Goal: Task Accomplishment & Management: Manage account settings

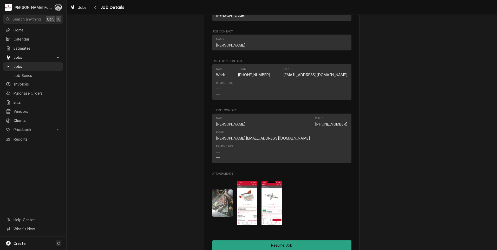
scroll to position [546, 0]
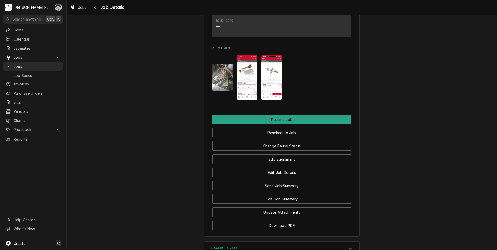
click at [244, 70] on img "Attachments" at bounding box center [247, 77] width 21 height 44
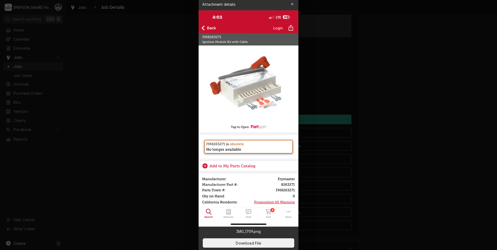
click at [381, 128] on div at bounding box center [248, 125] width 497 height 250
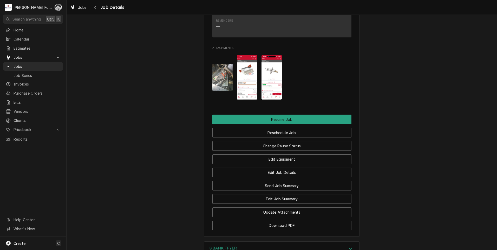
drag, startPoint x: 256, startPoint y: 73, endPoint x: 264, endPoint y: 70, distance: 8.2
click at [261, 71] on div "Attachments" at bounding box center [281, 77] width 139 height 53
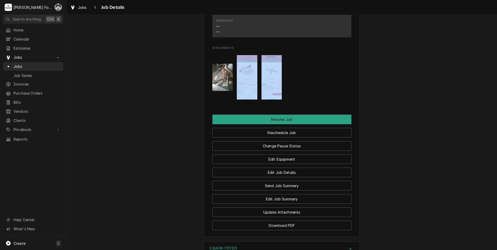
click at [264, 70] on img "Attachments" at bounding box center [272, 77] width 21 height 44
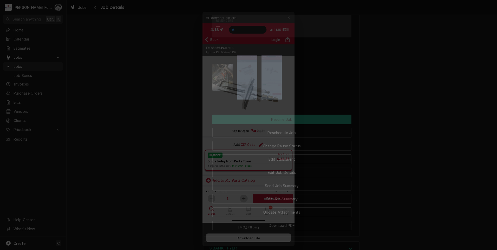
click at [162, 93] on div at bounding box center [248, 125] width 497 height 250
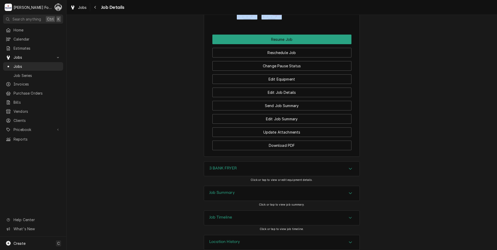
scroll to position [627, 0]
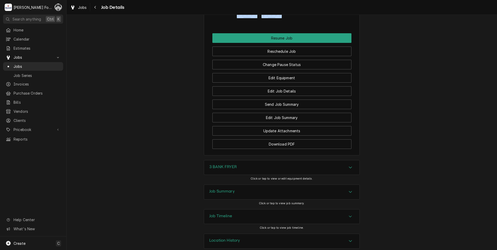
click at [234, 166] on div "3 BANK FRYER" at bounding box center [281, 167] width 155 height 15
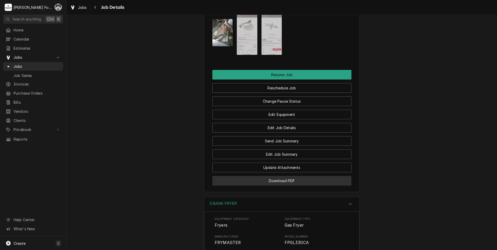
scroll to position [601, 0]
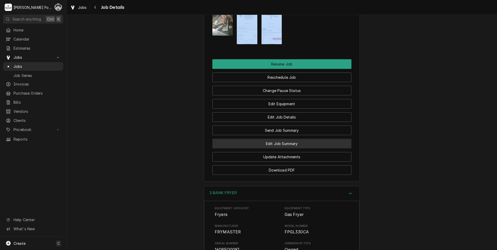
click at [285, 139] on button "Edit Job Summary" at bounding box center [281, 144] width 139 height 10
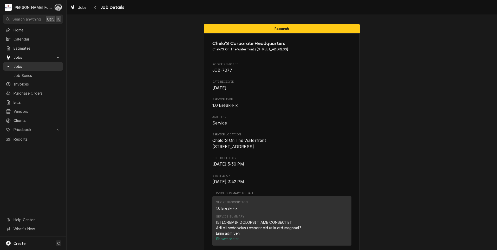
click at [14, 64] on span "Jobs" at bounding box center [37, 66] width 47 height 5
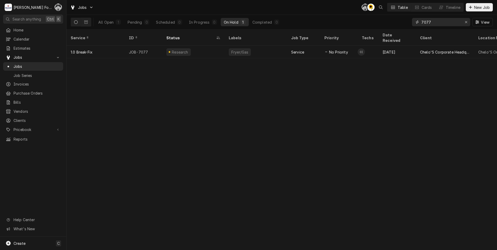
drag, startPoint x: 435, startPoint y: 23, endPoint x: 383, endPoint y: 26, distance: 51.3
click at [394, 27] on div "All Open 1 Pending 0 Scheduled 0 In Progress 0 On Hold 1 Completed 0 7077 View" at bounding box center [282, 22] width 422 height 15
type input "6457"
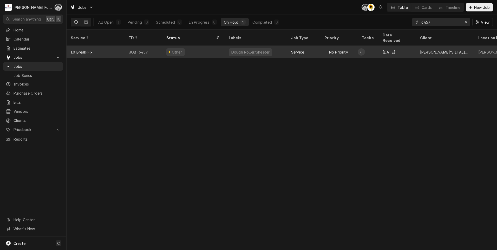
click at [238, 49] on div "Dough Roller/Sheeter" at bounding box center [250, 51] width 39 height 5
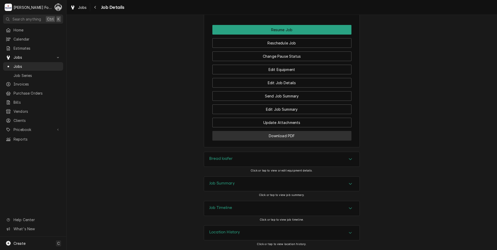
scroll to position [600, 0]
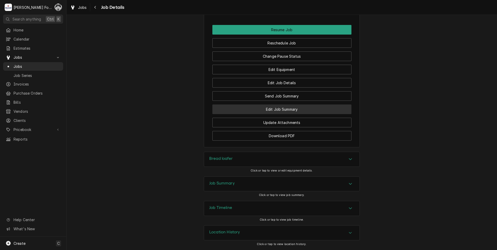
click at [268, 110] on button "Edit Job Summary" at bounding box center [281, 110] width 139 height 10
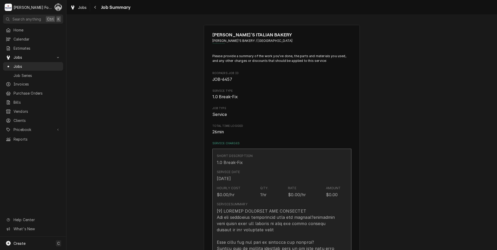
type textarea "x"
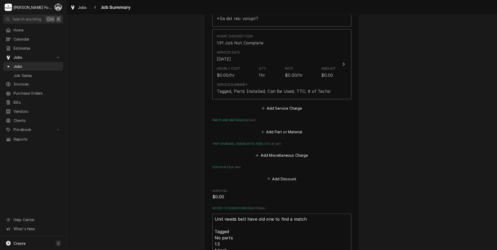
scroll to position [364, 0]
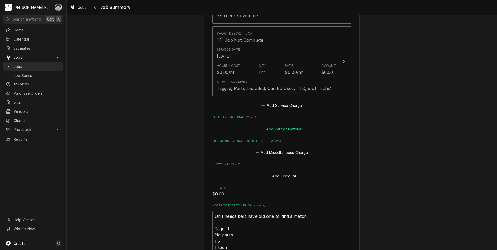
click at [284, 125] on button "Add Part or Material" at bounding box center [281, 128] width 43 height 7
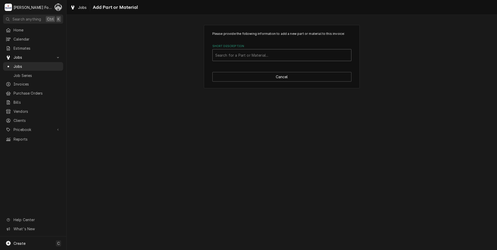
click at [261, 51] on div "Search for a Part or Material..." at bounding box center [282, 54] width 139 height 11
type input "MAT"
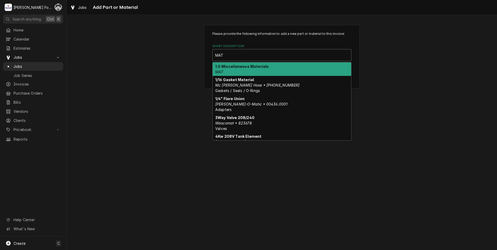
click at [244, 71] on div "1.0 Miscellaneous Materials MAT" at bounding box center [282, 69] width 139 height 14
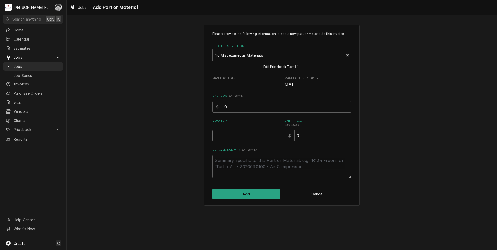
type textarea "x"
type input "0.5"
click at [275, 134] on input "0.5" at bounding box center [245, 135] width 67 height 11
type textarea "x"
type input "1"
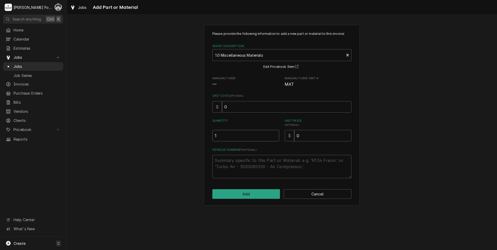
click at [275, 134] on input "1" at bounding box center [245, 135] width 67 height 11
drag, startPoint x: 319, startPoint y: 143, endPoint x: 305, endPoint y: 142, distance: 14.1
click at [302, 145] on div "Please provide the following information to add a new part or material to this …" at bounding box center [281, 104] width 139 height 147
drag, startPoint x: 307, startPoint y: 137, endPoint x: 271, endPoint y: 145, distance: 36.8
click at [272, 145] on div "Please provide the following information to add a new part or material to this …" at bounding box center [281, 104] width 139 height 147
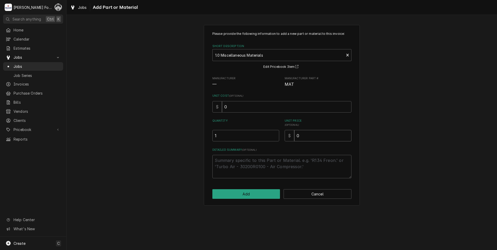
type textarea "x"
type input "5"
type textarea "x"
type input "57"
type textarea "x"
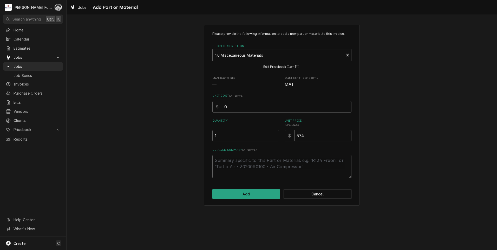
type input "574"
click at [265, 162] on textarea "Detailed Summary ( optional )" at bounding box center [281, 166] width 139 height 23
type textarea "x"
type textarea "C"
type textarea "x"
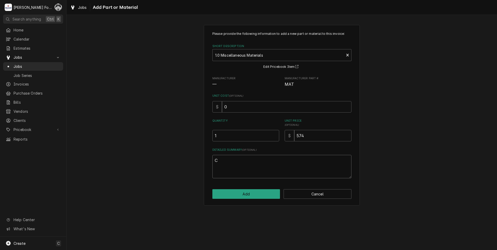
type textarea "CU"
type textarea "x"
type textarea "CUS"
type textarea "x"
type textarea "CUST"
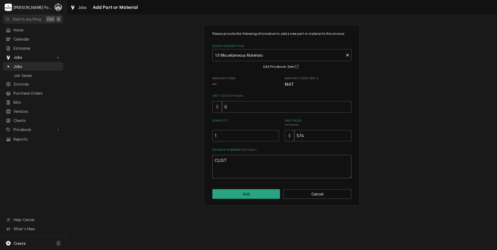
type textarea "x"
type textarea "CUSTO"
type textarea "x"
type textarea "CUSTOM"
type textarea "x"
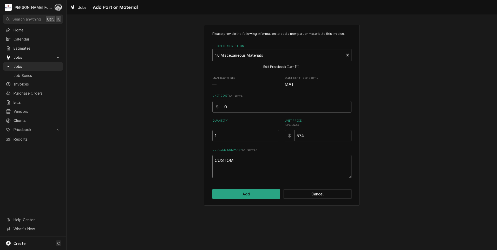
type textarea "CUSTOM"
type textarea "x"
type textarea "CUSTOM B"
type textarea "x"
type textarea "CUSTOM BE"
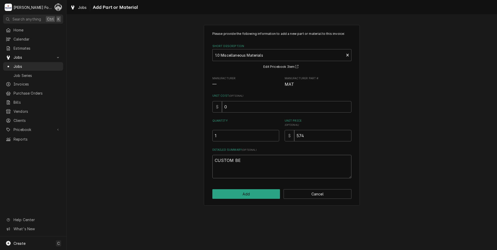
type textarea "x"
type textarea "CUSTOM BEL"
type textarea "x"
type textarea "CUSTOM BELT"
type textarea "x"
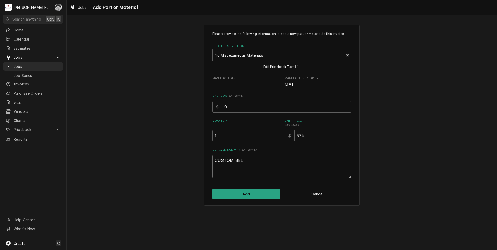
type textarea "CUSTOM BELT"
type textarea "x"
type textarea "CUSTOM BELT W"
type textarea "x"
type textarea "CUSTOM BELT W/"
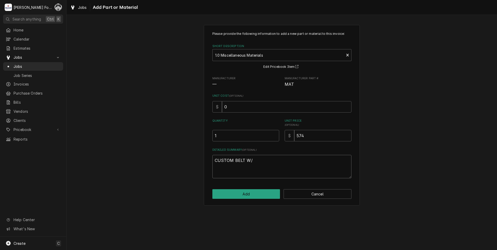
type textarea "x"
type textarea "CUSTOM BELT W/A"
type textarea "x"
type textarea "CUSTOM BELT W/AL"
type textarea "x"
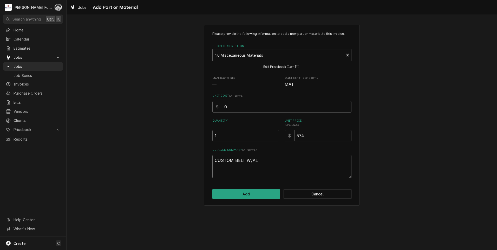
type textarea "CUSTOM BELT W/ALL"
type textarea "x"
type textarea "CUSTOM BELT W/ALLI"
type textarea "x"
type textarea "CUSTOM BELT W/ALLIG"
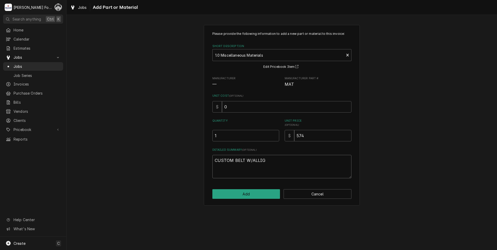
type textarea "x"
type textarea "CUSTOM BELT W/ALLIGA"
type textarea "x"
type textarea "CUSTOM BELT W/ALLIGAT"
type textarea "x"
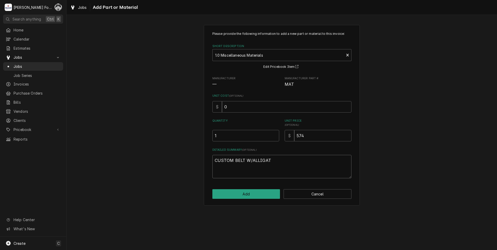
type textarea "CUSTOM BELT W/ALLIGATO"
type textarea "x"
type textarea "CUSTOM BELT W/ALLIGATOR"
type textarea "x"
type textarea "CUSTOM BELT W/ALLIGATOR"
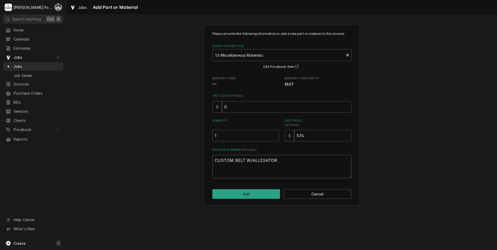
type textarea "x"
type textarea "CUSTOM BELT W/ALLIGATOR L"
type textarea "x"
type textarea "CUSTOM BELT W/ALLIGATOR LA"
type textarea "x"
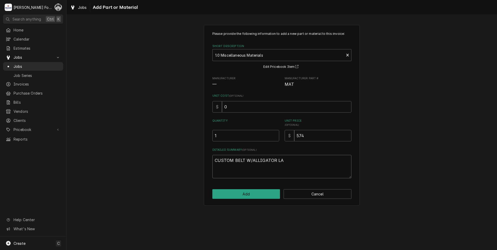
type textarea "CUSTOM BELT W/ALLIGATOR LAC"
type textarea "x"
type textarea "CUSTOM BELT W/ALLIGATOR LACE"
click at [256, 199] on div "Please provide the following information to add a new part or material to this …" at bounding box center [282, 115] width 156 height 181
click at [259, 193] on button "Add" at bounding box center [246, 194] width 68 height 10
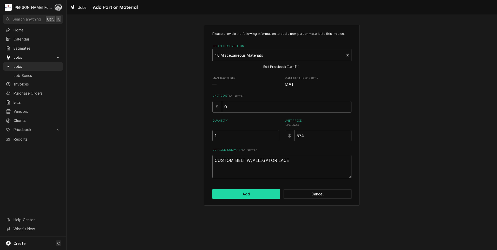
type textarea "x"
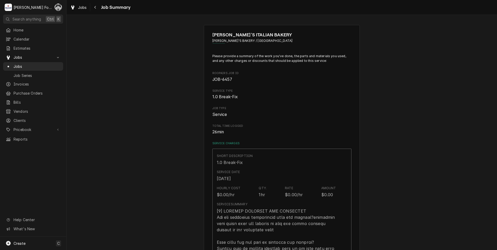
scroll to position [364, 0]
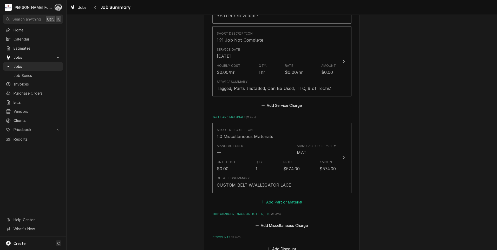
click at [272, 198] on button "Add Part or Material" at bounding box center [281, 201] width 43 height 7
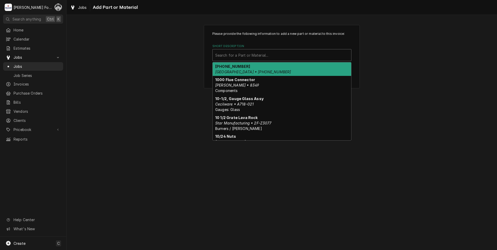
click at [278, 53] on div "Short Description" at bounding box center [281, 54] width 133 height 9
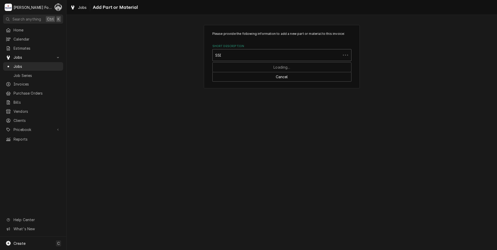
type input "SSDT"
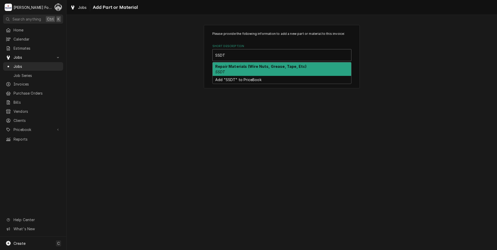
click at [269, 66] on strong "Repair Materials (Wire Nuts, Grease, Tape, Etc)" at bounding box center [261, 66] width 92 height 4
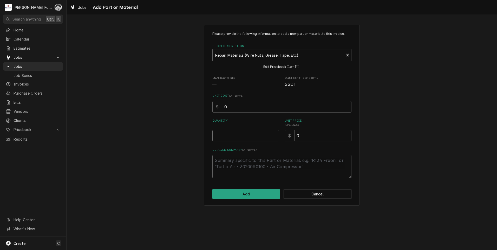
type textarea "x"
type input "0.5"
click at [274, 134] on input "0.5" at bounding box center [245, 135] width 67 height 11
type textarea "x"
type input "1"
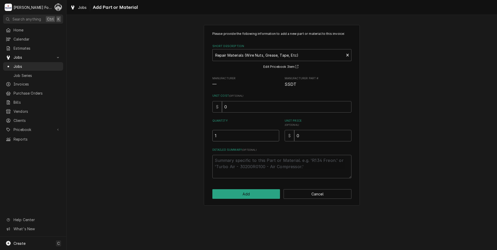
click at [274, 134] on input "1" at bounding box center [245, 135] width 67 height 11
drag, startPoint x: 306, startPoint y: 137, endPoint x: 275, endPoint y: 141, distance: 30.7
click at [276, 141] on div "Quantity 1 Unit Price ( optional ) $ 0" at bounding box center [281, 130] width 139 height 23
type textarea "x"
type input "2"
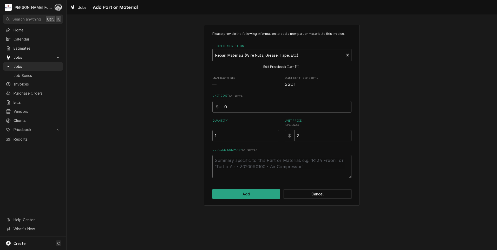
type textarea "x"
type input "20"
click at [244, 195] on button "Add" at bounding box center [246, 194] width 68 height 10
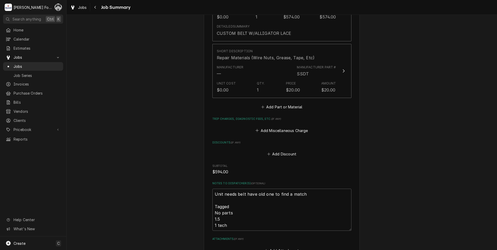
scroll to position [546, 0]
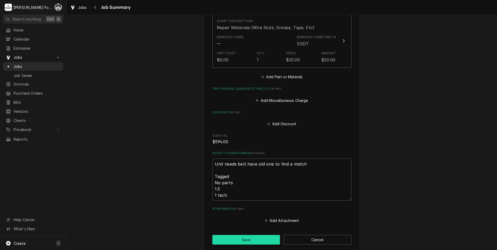
click at [232, 235] on button "Save" at bounding box center [246, 240] width 68 height 10
type textarea "x"
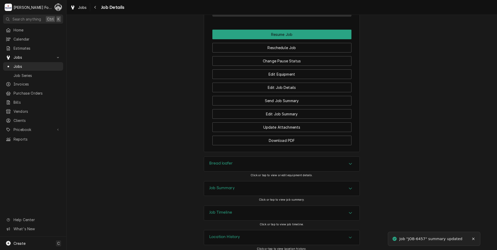
scroll to position [600, 0]
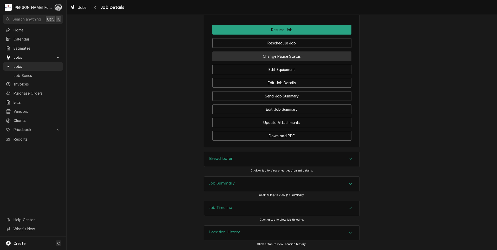
click at [252, 56] on button "Change Pause Status" at bounding box center [281, 56] width 139 height 10
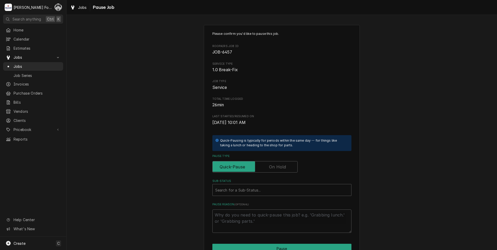
drag, startPoint x: 272, startPoint y: 166, endPoint x: 263, endPoint y: 173, distance: 11.3
click at [272, 166] on label "Pause Type" at bounding box center [254, 166] width 85 height 11
click at [272, 166] on input "Pause Type" at bounding box center [255, 166] width 81 height 11
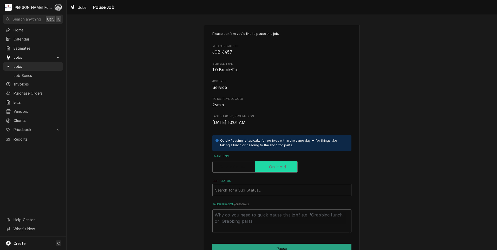
checkbox input "true"
click at [245, 194] on div "Sub-Status" at bounding box center [281, 189] width 133 height 9
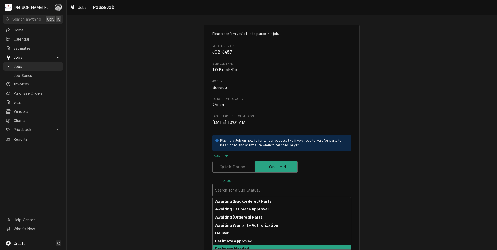
click at [232, 249] on strong "Estimate Needed" at bounding box center [232, 249] width 34 height 4
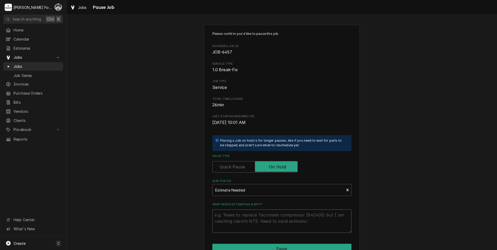
drag, startPoint x: 229, startPoint y: 218, endPoint x: 195, endPoint y: 193, distance: 41.9
click at [228, 219] on textarea "What needs estimating & why?" at bounding box center [281, 221] width 139 height 23
type textarea "x"
type textarea "P"
type textarea "x"
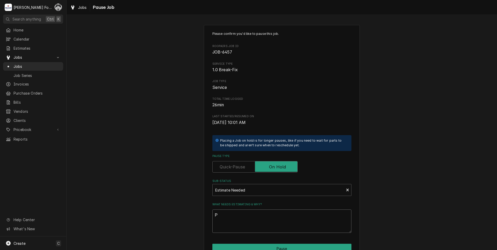
type textarea "PA"
type textarea "x"
type textarea "PAR"
type textarea "x"
type textarea "PART"
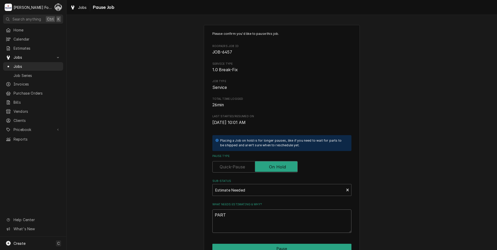
type textarea "x"
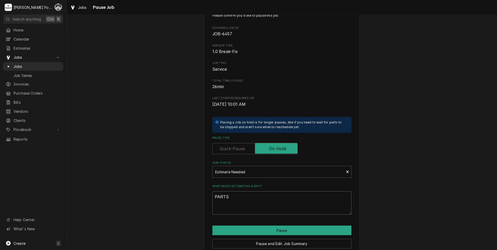
scroll to position [41, 0]
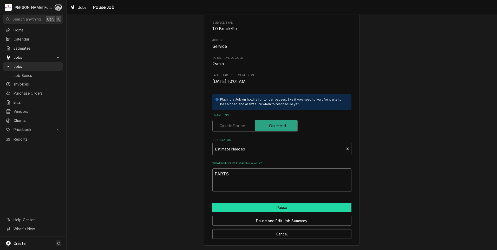
type textarea "PARTS"
click at [247, 207] on button "Pause" at bounding box center [281, 208] width 139 height 10
type textarea "x"
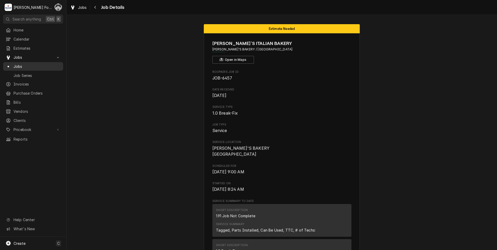
click at [23, 64] on span "Jobs" at bounding box center [37, 66] width 47 height 5
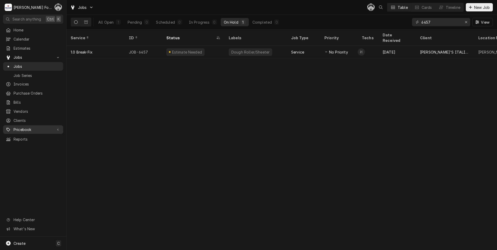
click at [25, 130] on link "Pricebook" at bounding box center [33, 129] width 60 height 9
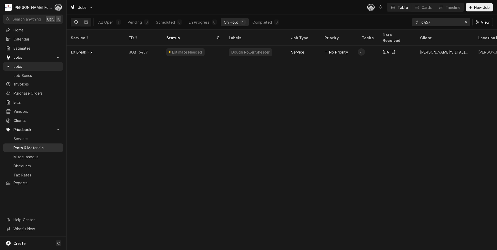
click at [28, 145] on span "Parts & Materials" at bounding box center [37, 147] width 47 height 5
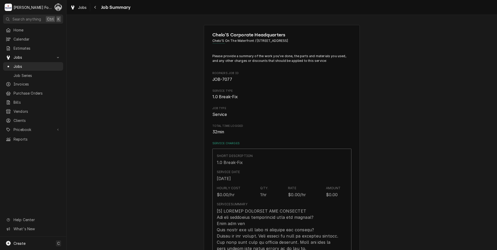
type textarea "x"
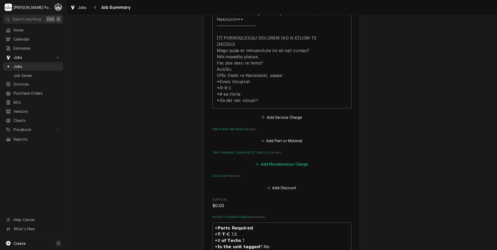
scroll to position [286, 0]
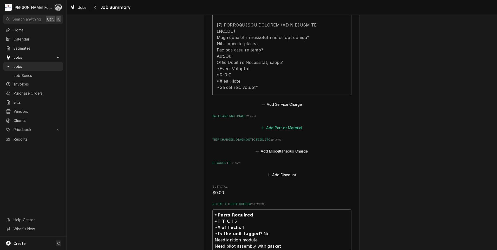
click at [281, 124] on button "Add Part or Material" at bounding box center [281, 127] width 43 height 7
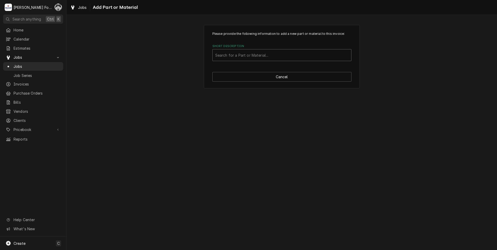
click at [277, 55] on div "Short Description" at bounding box center [281, 54] width 133 height 9
type input "826-3271"
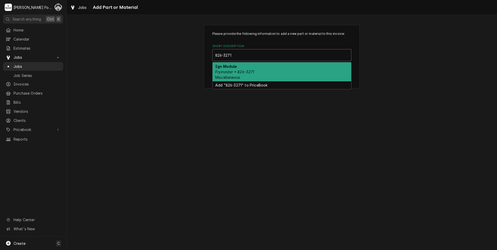
click at [245, 79] on div "Ign Module Frymaster • 826-3271 Miscellaneous" at bounding box center [282, 71] width 139 height 19
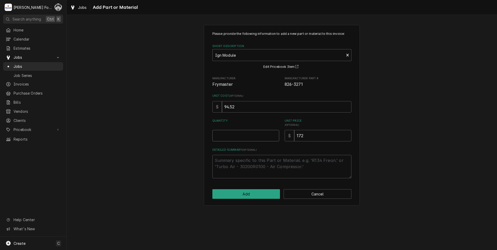
type textarea "x"
type input "0.5"
click at [275, 134] on input "0.5" at bounding box center [245, 135] width 67 height 11
type textarea "x"
type input "1"
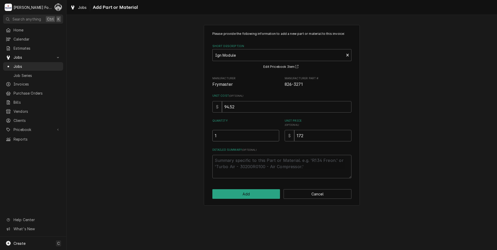
click at [275, 134] on input "1" at bounding box center [245, 135] width 67 height 11
drag, startPoint x: 287, startPoint y: 142, endPoint x: 281, endPoint y: 143, distance: 6.1
click at [282, 143] on div "Please provide the following information to add a new part or material to this …" at bounding box center [281, 104] width 139 height 147
type textarea "x"
type input "2"
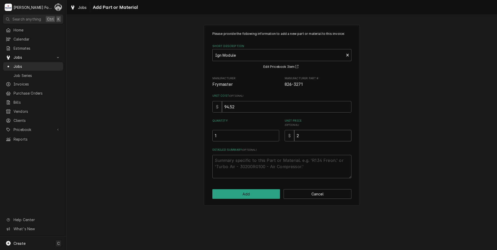
type textarea "x"
type input "22"
type textarea "x"
type input "226"
click at [229, 197] on button "Add" at bounding box center [246, 194] width 68 height 10
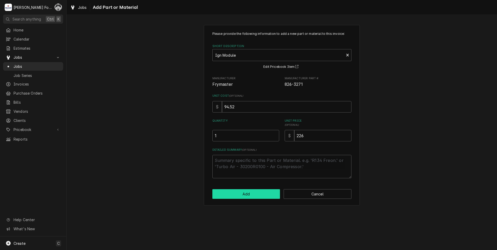
type textarea "x"
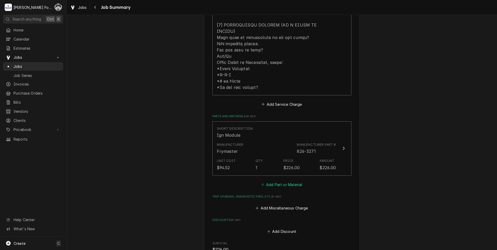
click at [280, 181] on button "Add Part or Material" at bounding box center [281, 184] width 43 height 7
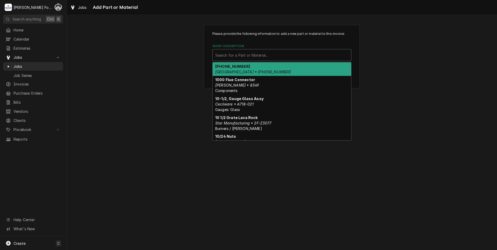
click at [304, 55] on div "Short Description" at bounding box center [281, 54] width 133 height 9
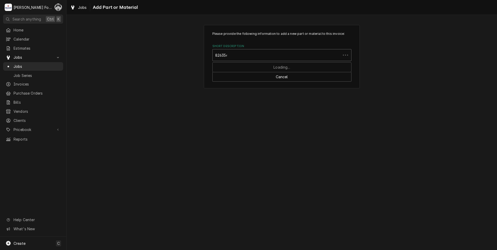
type input "8263549"
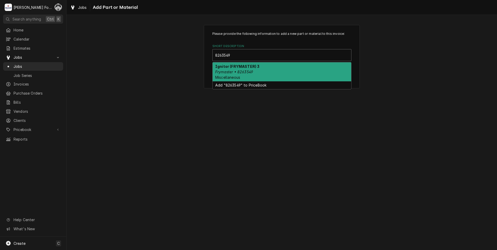
click at [239, 73] on em "Frymaster • 8263549" at bounding box center [234, 72] width 38 height 4
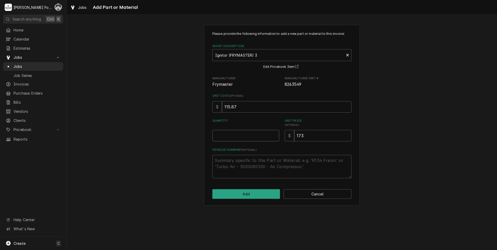
type textarea "x"
type input "0.5"
click at [274, 133] on input "0.5" at bounding box center [245, 135] width 67 height 11
click at [319, 135] on input "173" at bounding box center [322, 135] width 57 height 11
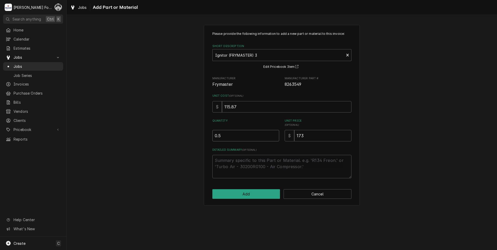
type textarea "x"
type input "1"
click at [274, 135] on input "1" at bounding box center [245, 135] width 67 height 11
drag, startPoint x: 308, startPoint y: 134, endPoint x: 245, endPoint y: 141, distance: 62.5
click at [245, 144] on div "Please provide the following information to add a new part or material to this …" at bounding box center [281, 104] width 139 height 147
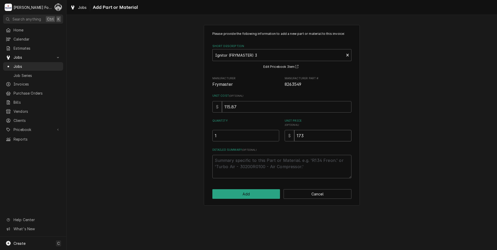
type textarea "x"
type input "1"
type textarea "x"
type input "15"
type textarea "x"
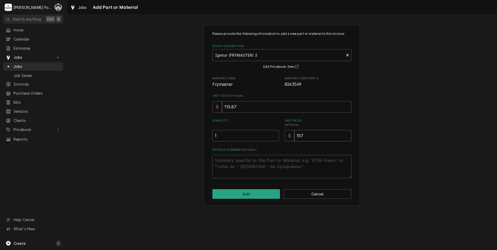
type input "157"
click at [252, 197] on button "Add" at bounding box center [246, 194] width 68 height 10
type textarea "x"
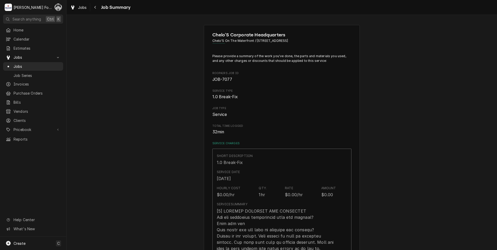
scroll to position [286, 0]
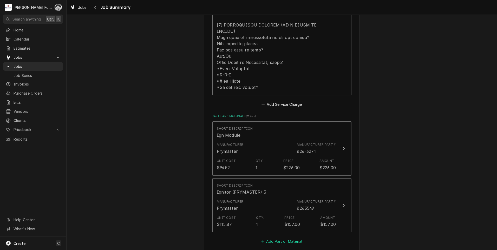
click at [277, 238] on button "Add Part or Material" at bounding box center [281, 241] width 43 height 7
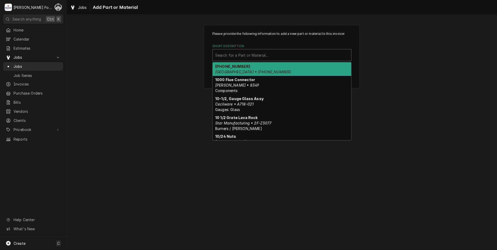
click at [285, 56] on div "Short Description" at bounding box center [281, 54] width 133 height 9
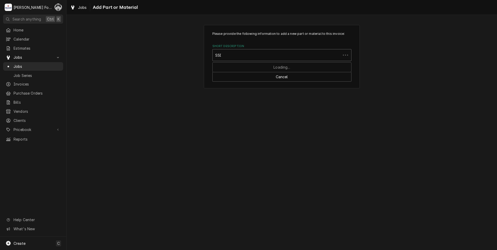
type input "SSDT"
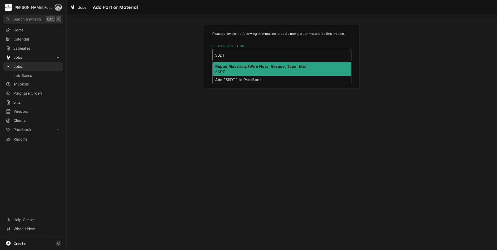
click at [272, 69] on div "Repair Materials (Wire Nuts, Grease, Tape, Etc) SSDT" at bounding box center [282, 69] width 139 height 14
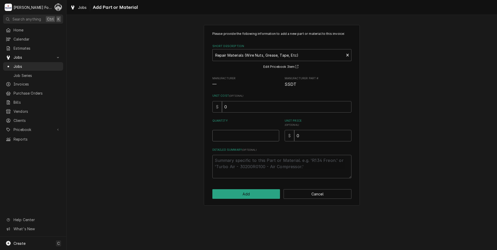
type textarea "x"
type input "0.5"
click at [275, 134] on input "0.5" at bounding box center [245, 135] width 67 height 11
type textarea "x"
type input "1"
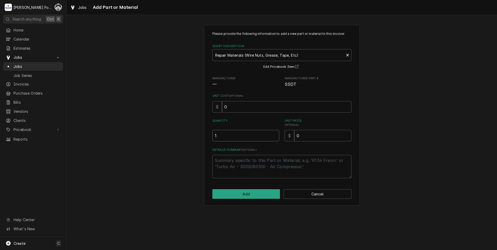
click at [275, 134] on input "1" at bounding box center [245, 135] width 67 height 11
drag, startPoint x: 304, startPoint y: 135, endPoint x: 267, endPoint y: 142, distance: 38.0
click at [293, 139] on div "$ 0" at bounding box center [318, 135] width 67 height 11
type textarea "x"
type input "8"
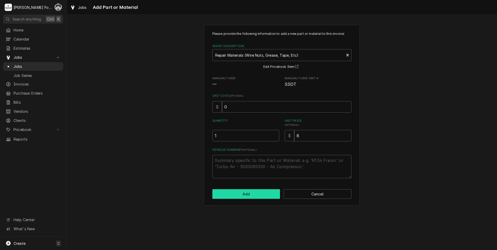
click at [248, 196] on button "Add" at bounding box center [246, 194] width 68 height 10
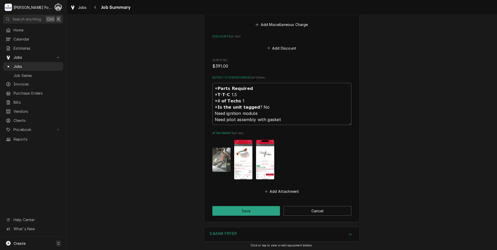
scroll to position [597, 0]
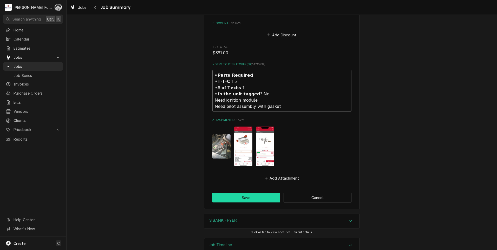
click at [240, 193] on button "Save" at bounding box center [246, 198] width 68 height 10
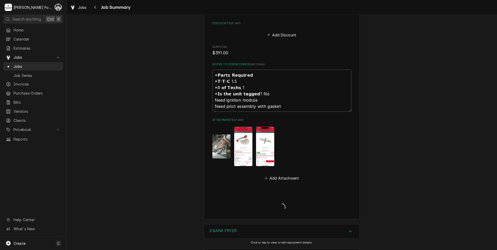
type textarea "x"
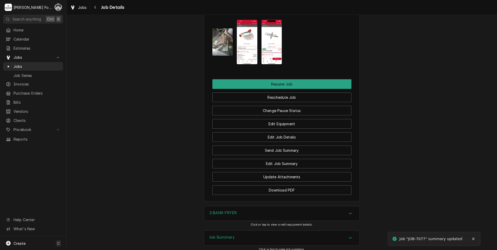
scroll to position [598, 0]
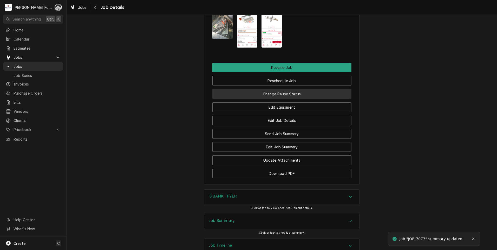
click at [269, 89] on button "Change Pause Status" at bounding box center [281, 94] width 139 height 10
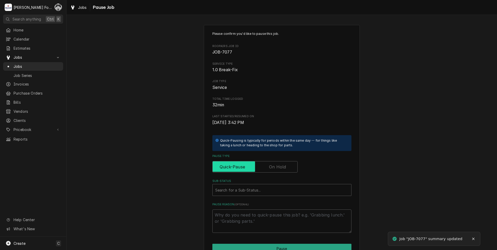
click at [264, 169] on input "Pause Type" at bounding box center [255, 166] width 81 height 11
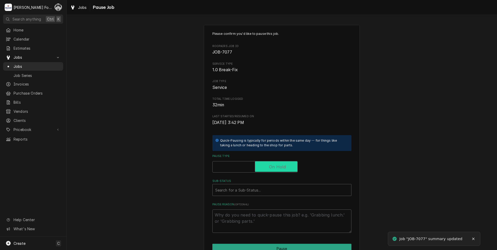
checkbox input "true"
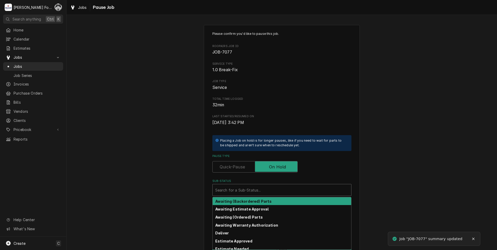
click at [249, 194] on div "Sub-Status" at bounding box center [281, 189] width 133 height 9
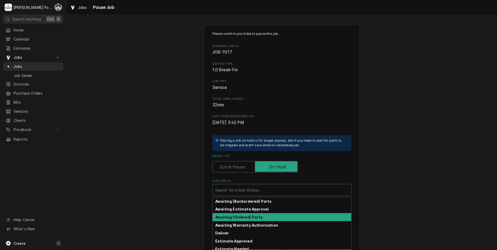
click at [239, 218] on strong "Awaiting (Ordered) Parts" at bounding box center [239, 217] width 48 height 4
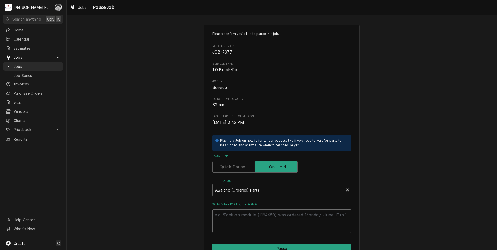
click at [237, 215] on textarea "When were part(s) ordered?" at bounding box center [281, 221] width 139 height 23
type textarea "x"
type textarea "8"
type textarea "x"
type textarea "8/"
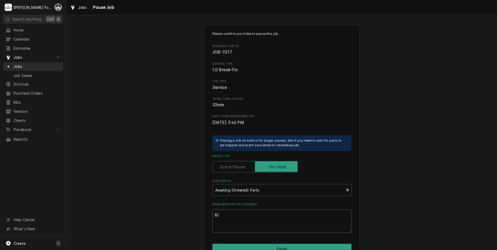
type textarea "x"
type textarea "8/2"
type textarea "x"
type textarea "8/27"
type textarea "x"
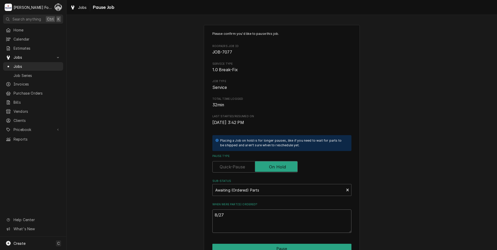
type textarea "8/27/"
type textarea "x"
type textarea "8/27/2"
type textarea "x"
type textarea "8/27/20"
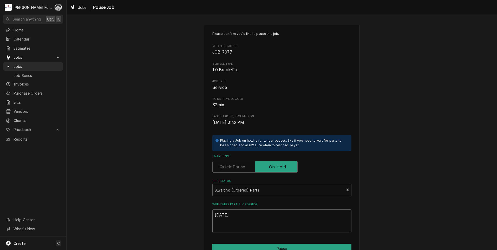
type textarea "x"
type textarea "8/27/202"
type textarea "x"
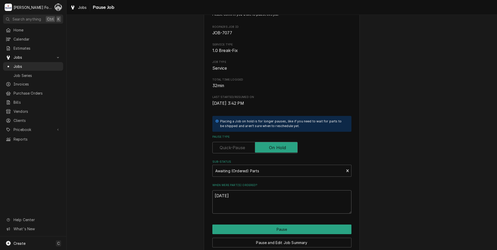
scroll to position [41, 0]
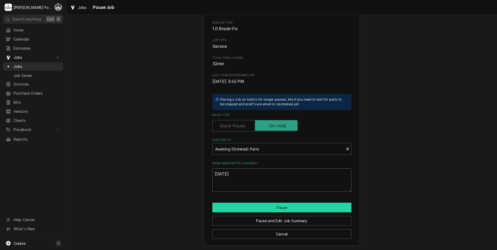
type textarea "8/27/2025"
click at [269, 209] on button "Pause" at bounding box center [281, 208] width 139 height 10
type textarea "x"
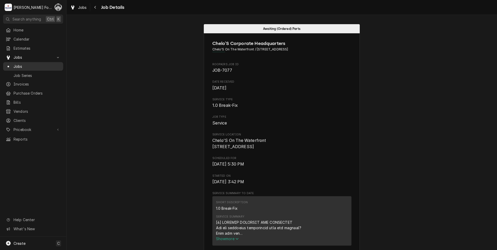
click at [14, 63] on div "Jobs" at bounding box center [33, 66] width 58 height 7
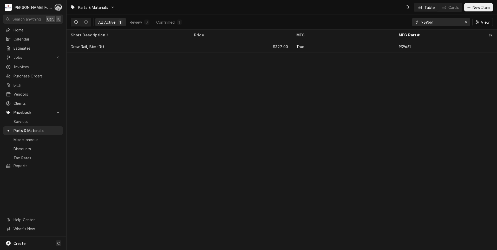
drag, startPoint x: 427, startPoint y: 25, endPoint x: 376, endPoint y: 26, distance: 51.5
click at [377, 26] on div "All Active 1 Review 0 Confirmed 1 939661 View" at bounding box center [282, 22] width 422 height 15
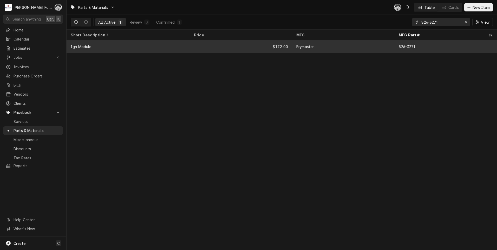
type input "826-3271"
click at [183, 45] on div "Ign Module" at bounding box center [128, 46] width 123 height 12
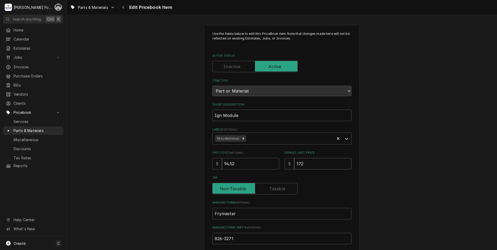
drag, startPoint x: 318, startPoint y: 167, endPoint x: 260, endPoint y: 173, distance: 58.3
click at [262, 173] on div "Use the fields below to edit this PriceBook item. Note that changes made here w…" at bounding box center [281, 186] width 139 height 310
type textarea "x"
type input "2"
type textarea "x"
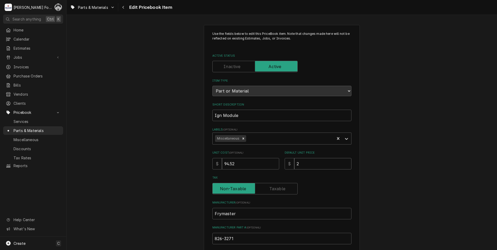
type input "22"
type textarea "x"
type input "226"
click at [270, 187] on label "Tax" at bounding box center [254, 188] width 85 height 11
click at [270, 187] on input "Tax" at bounding box center [255, 188] width 81 height 11
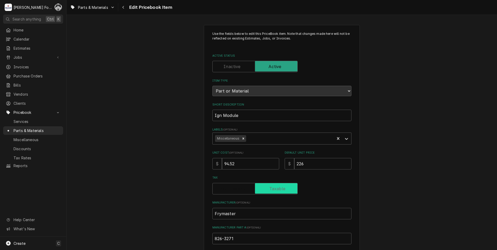
checkbox input "true"
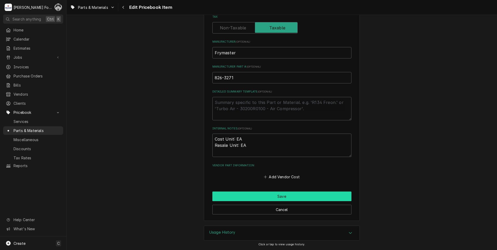
click at [258, 194] on button "Save" at bounding box center [281, 197] width 139 height 10
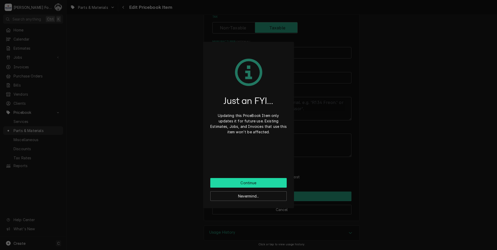
click at [236, 185] on button "Continue" at bounding box center [248, 183] width 76 height 10
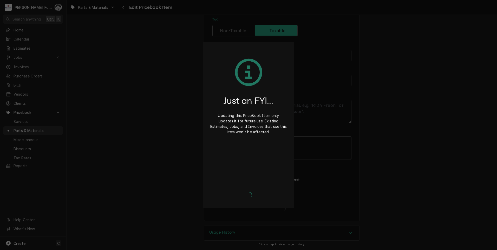
type textarea "x"
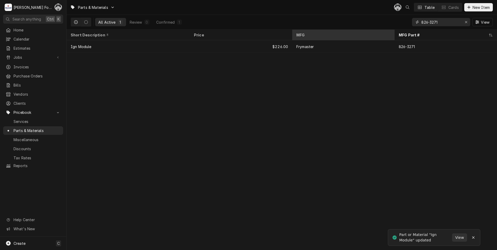
drag, startPoint x: 446, startPoint y: 24, endPoint x: 394, endPoint y: 33, distance: 52.6
click at [394, 33] on div "Parts & Materials C( Table Cards New Item All Active 1 Review 0 Confirmed 1 826…" at bounding box center [282, 125] width 431 height 250
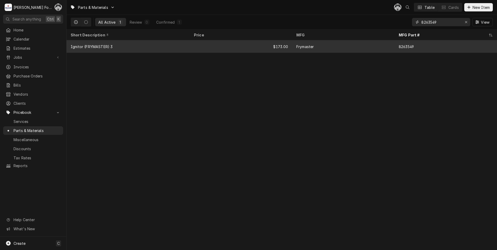
type input "8263549"
click at [273, 48] on div "$173.00" at bounding box center [241, 46] width 102 height 12
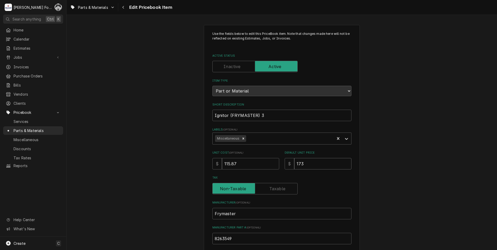
drag, startPoint x: 274, startPoint y: 168, endPoint x: 260, endPoint y: 170, distance: 13.3
click at [261, 170] on div "Use the fields below to edit this PriceBook item. Note that changes made here w…" at bounding box center [281, 186] width 139 height 310
type textarea "x"
type input "1"
type textarea "x"
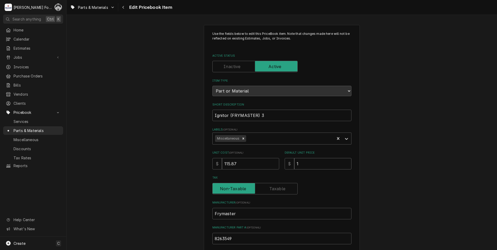
type input "15"
type textarea "x"
type input "157"
click at [274, 185] on input "Tax" at bounding box center [255, 188] width 81 height 11
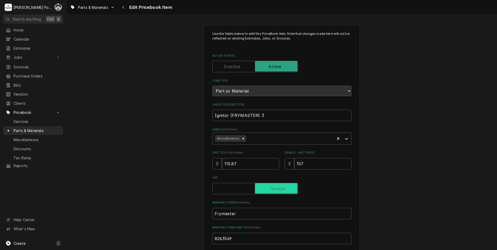
checkbox input "true"
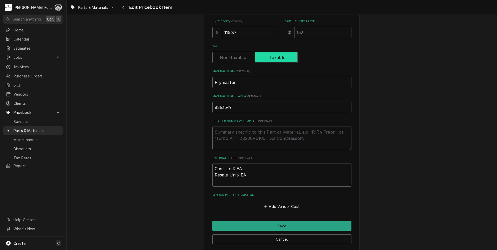
scroll to position [156, 0]
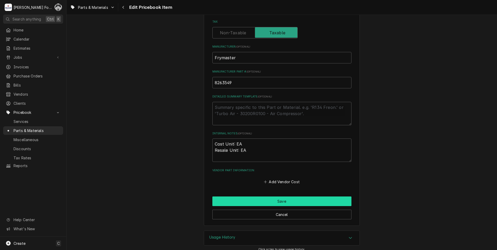
click at [261, 202] on button "Save" at bounding box center [281, 202] width 139 height 10
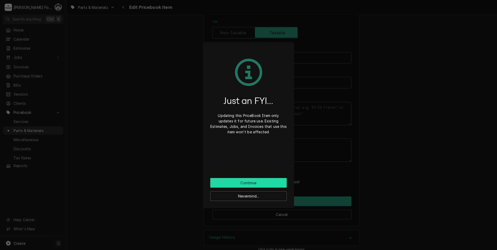
drag, startPoint x: 241, startPoint y: 180, endPoint x: 231, endPoint y: 174, distance: 11.6
click at [238, 178] on div "Just an FYI... Updating this PriceBook Item only updates it for future use. Exi…" at bounding box center [248, 125] width 91 height 166
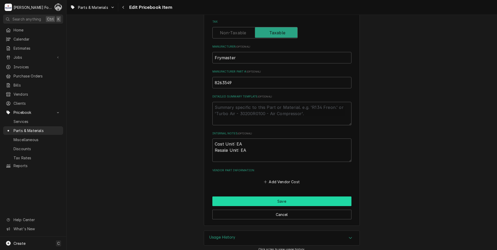
click at [283, 200] on button "Save" at bounding box center [281, 202] width 139 height 10
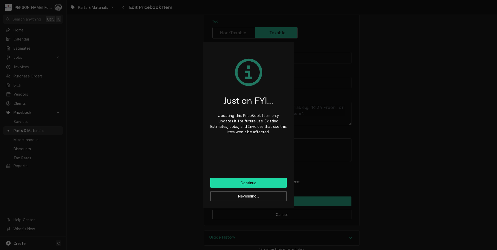
click at [254, 181] on button "Continue" at bounding box center [248, 183] width 76 height 10
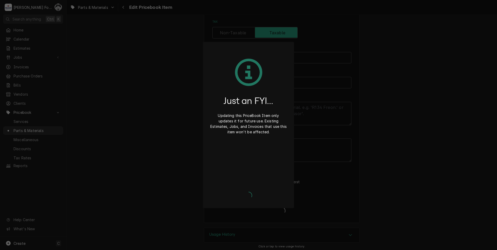
type textarea "x"
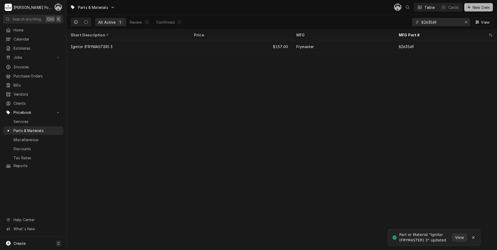
click at [475, 5] on span "New Item" at bounding box center [481, 7] width 19 height 5
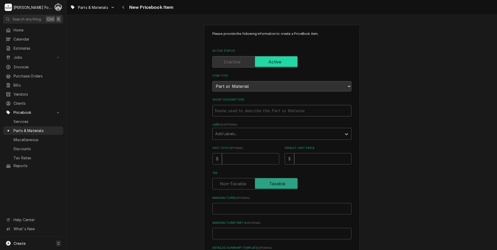
click at [237, 111] on input "Short Description" at bounding box center [281, 110] width 139 height 11
type textarea "x"
type input "2"
type textarea "x"
type input "24"
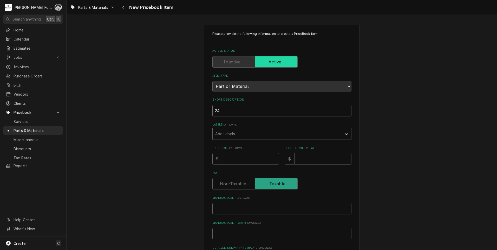
type textarea "x"
type input "24"
type textarea "x"
type input "24 B"
type textarea "x"
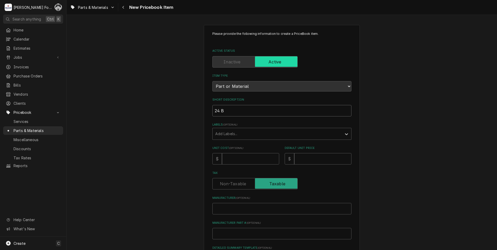
type input "24 BV"
type textarea "x"
type input "24 BV"
type textarea "x"
type input "24 BV B"
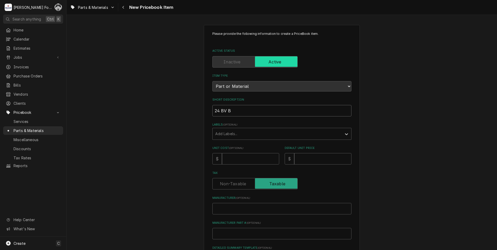
type textarea "x"
type input "24 BV BA"
type textarea "x"
type input "24 BV BAS"
type textarea "x"
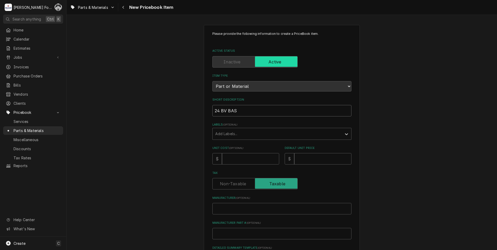
type input "24 BV BASI"
type textarea "x"
type input "24 BV BASIC"
type textarea "x"
type input "24 BV BASIC"
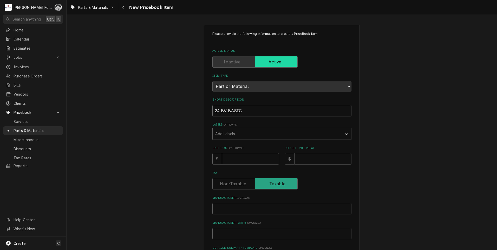
type textarea "x"
type input "24 BV BASIC A"
type textarea "x"
type input "24 BV BASIC AS"
type textarea "x"
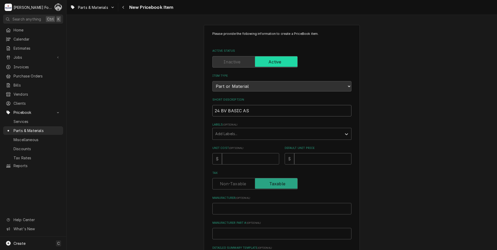
type input "24 BV BASIC ASS"
type textarea "x"
type input "24 BV BASIC ASSE"
type textarea "x"
type input "24 BV BASIC ASSEM"
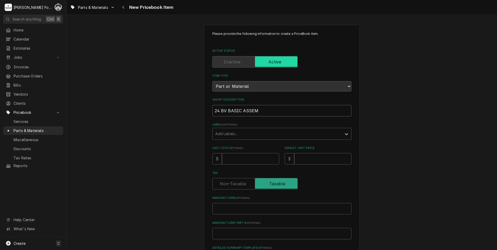
type textarea "x"
type input "24 BV BASIC ASSEMB"
type textarea "x"
type input "24 BV BASIC ASSEMBL"
type textarea "x"
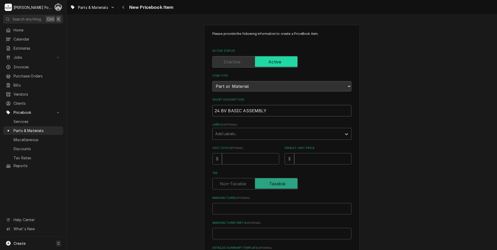
type input "24 BV BASIC ASSEMBLY"
click at [230, 135] on div "Labels" at bounding box center [277, 133] width 124 height 9
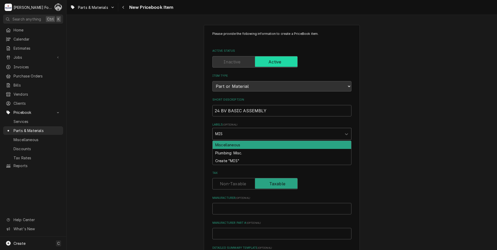
type input "MISC"
type textarea "x"
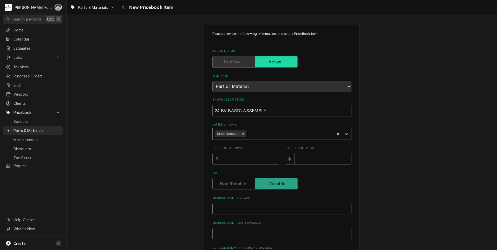
type textarea "x"
type input "S"
type textarea "x"
type input "SE"
type textarea "x"
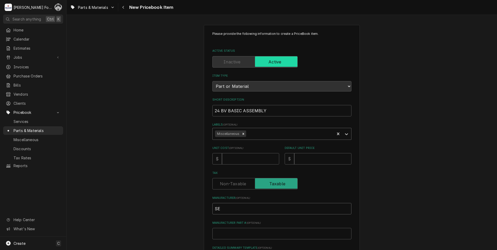
type input "SEL"
type textarea "x"
type input "SELA"
type textarea "x"
type input "SELAQ"
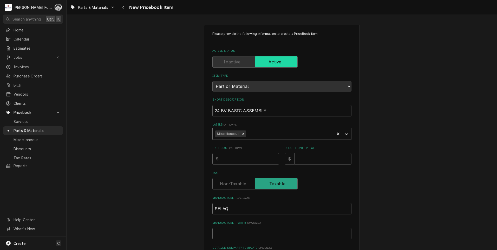
type textarea "x"
type input "SELA"
type textarea "x"
type input "SELAS"
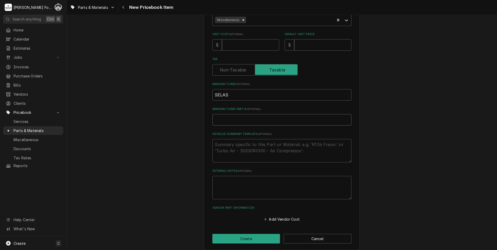
scroll to position [119, 0]
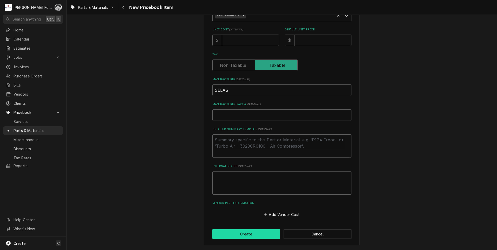
click at [243, 234] on button "Create" at bounding box center [246, 234] width 68 height 10
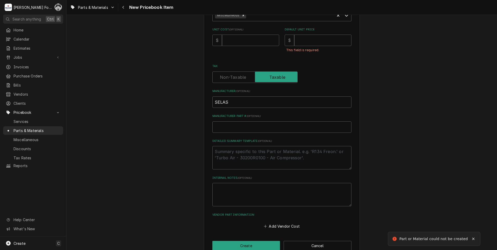
scroll to position [129, 0]
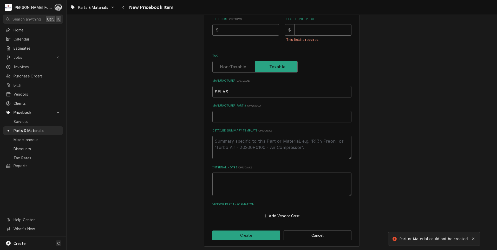
click at [307, 30] on input "Default Unit Price" at bounding box center [322, 29] width 57 height 11
type textarea "x"
type input "1"
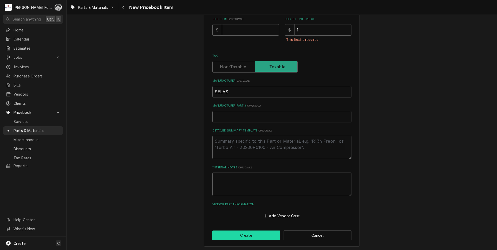
click at [247, 235] on button "Create" at bounding box center [246, 236] width 68 height 10
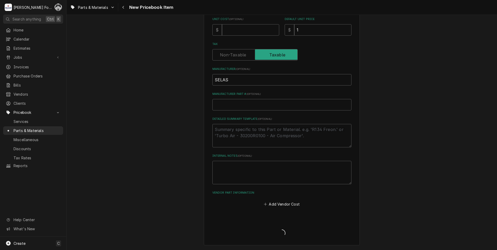
type textarea "x"
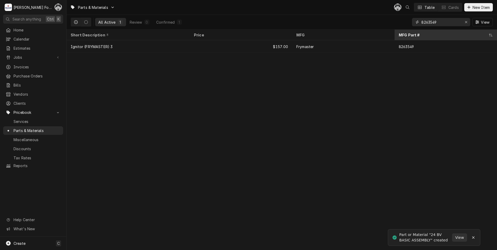
drag, startPoint x: 442, startPoint y: 22, endPoint x: 398, endPoint y: 34, distance: 45.2
click at [399, 34] on div "Parts & Materials C( Table Cards New Item All Active 1 Review 0 Confirmed 1 826…" at bounding box center [282, 125] width 431 height 250
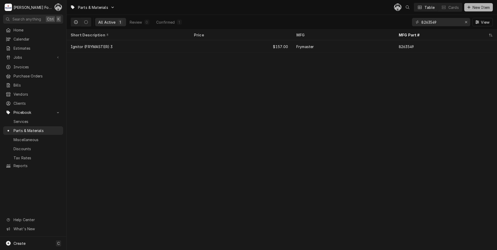
click at [468, 6] on icon "Dynamic Content Wrapper" at bounding box center [469, 7] width 3 height 4
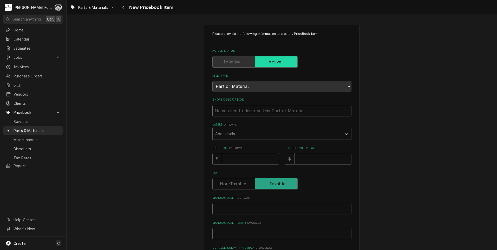
click at [237, 111] on input "Short Description" at bounding box center [281, 110] width 139 height 11
type textarea "x"
type input "2"
type textarea "x"
type input "24"
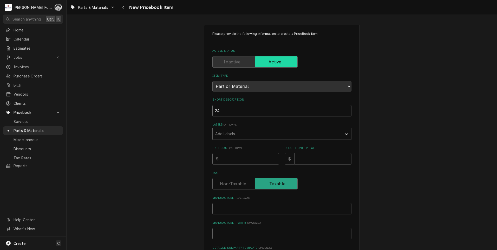
type textarea "x"
type input "24"
type textarea "x"
type input "24 B"
type textarea "x"
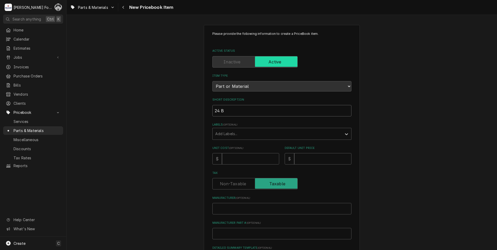
type input "24 BV"
type textarea "x"
type input "24 BV"
type textarea "x"
type input "24 BV S"
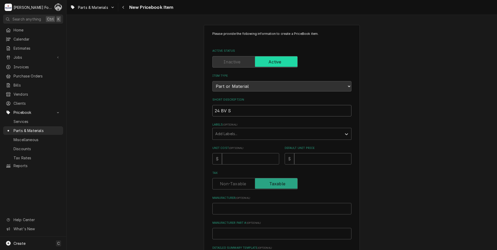
type textarea "x"
type input "24 BV ST"
type textarea "x"
type input "24 BV STE"
type textarea "x"
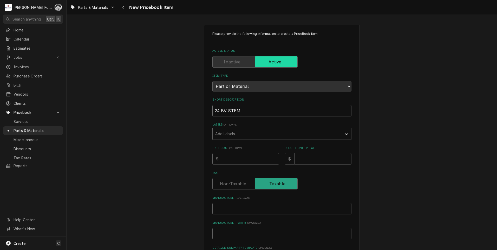
type input "24 BV STEM"
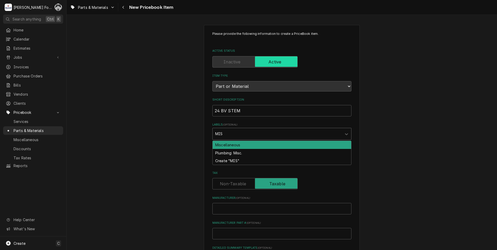
type input "MISC"
type textarea "x"
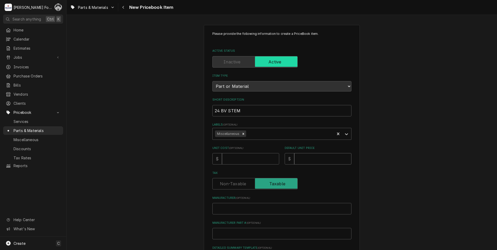
type textarea "x"
type input "1"
click at [259, 203] on input "Manufacturer ( optional )" at bounding box center [281, 208] width 139 height 11
type textarea "x"
type input "S"
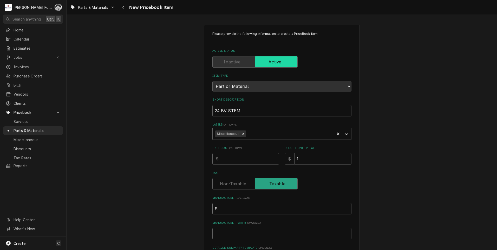
type textarea "x"
type input "SE"
type textarea "x"
type input "SEL"
type textarea "x"
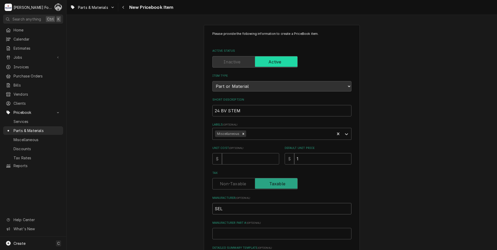
type input "SELA"
type textarea "x"
type input "SELAS"
type textarea "x"
type input "0"
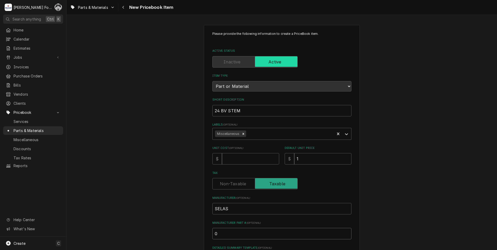
type textarea "x"
type input "01"
type textarea "x"
type input "010"
type textarea "x"
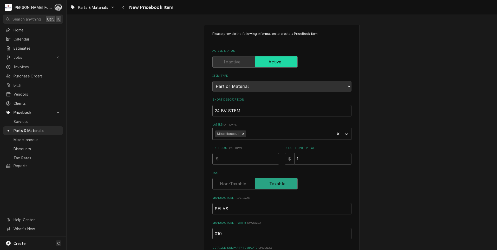
type input "0109"
type textarea "x"
type input "01098"
type textarea "x"
type input "01098D"
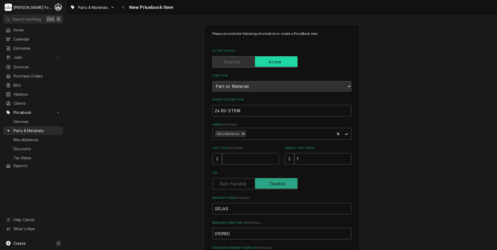
type textarea "x"
type input "01098D1"
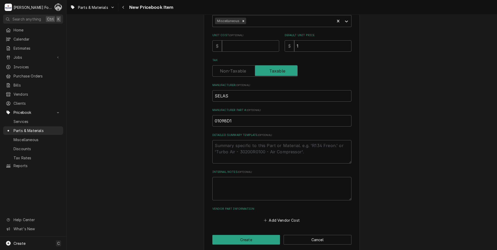
scroll to position [119, 0]
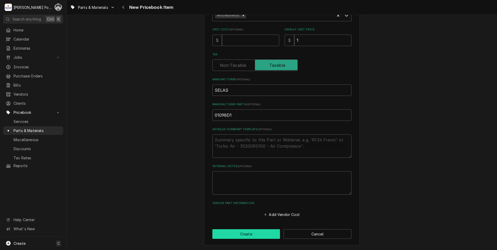
click at [245, 235] on button "Create" at bounding box center [246, 234] width 68 height 10
type textarea "x"
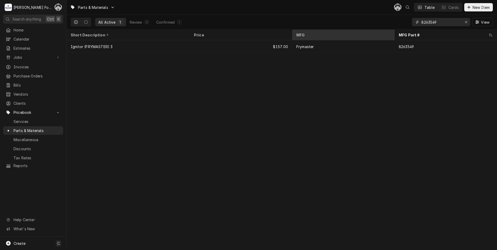
drag, startPoint x: 413, startPoint y: 28, endPoint x: 368, endPoint y: 35, distance: 45.4
click at [369, 36] on div "Parts & Materials C( Table Cards New Item All Active 1 Review 0 Confirmed 1 826…" at bounding box center [282, 125] width 431 height 250
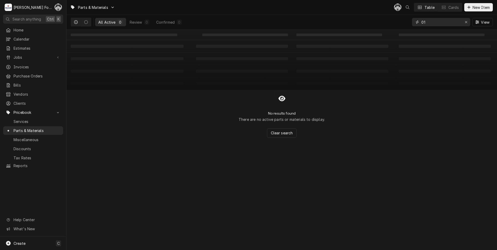
type input "0"
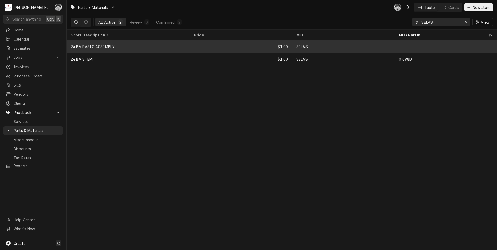
type input "SELAS"
click at [260, 47] on div "$1.00" at bounding box center [241, 46] width 102 height 12
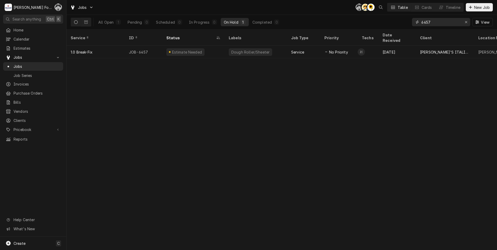
drag, startPoint x: 434, startPoint y: 23, endPoint x: 228, endPoint y: 60, distance: 209.9
click at [228, 60] on div "Jobs C( AT C( Table Cards Timeline New Job All Open 1 Pending 0 Scheduled 0 In …" at bounding box center [282, 125] width 431 height 250
type input "6935"
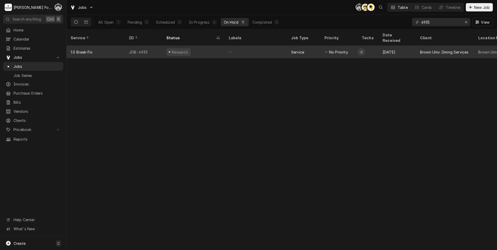
click at [179, 49] on div "Research" at bounding box center [180, 51] width 18 height 5
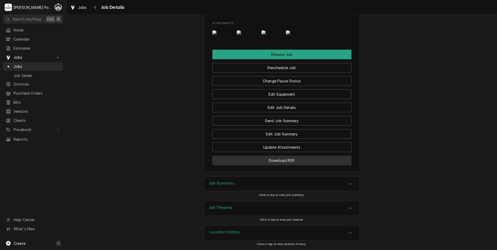
scroll to position [648, 0]
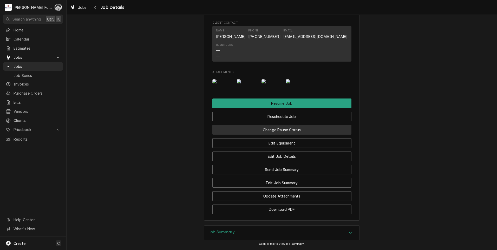
click at [276, 135] on button "Change Pause Status" at bounding box center [281, 130] width 139 height 10
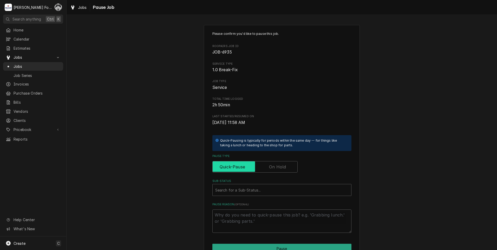
click at [274, 163] on input "Pause Type" at bounding box center [255, 166] width 81 height 11
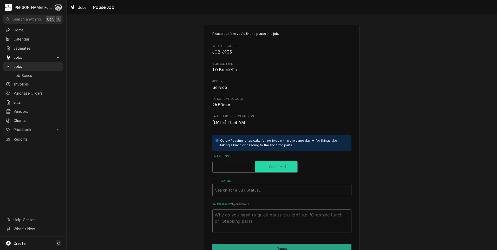
checkbox input "true"
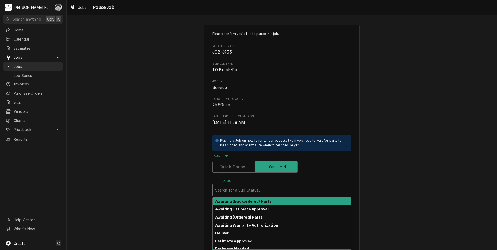
click at [264, 192] on div "Sub-Status" at bounding box center [281, 189] width 133 height 9
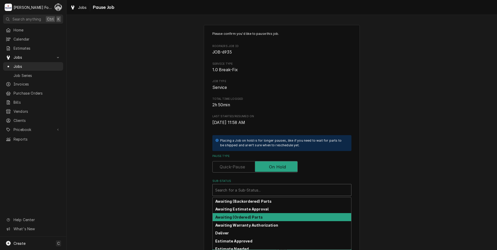
click at [249, 215] on div "Awaiting (Ordered) Parts" at bounding box center [282, 217] width 139 height 8
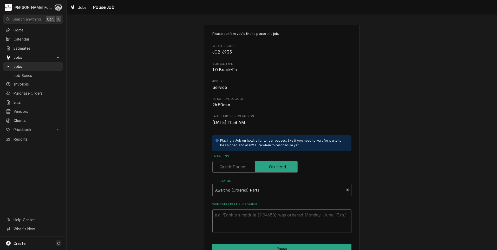
click at [239, 214] on textarea "When were part(s) ordered?" at bounding box center [281, 221] width 139 height 23
type textarea "x"
type textarea "8"
type textarea "x"
type textarea "8/"
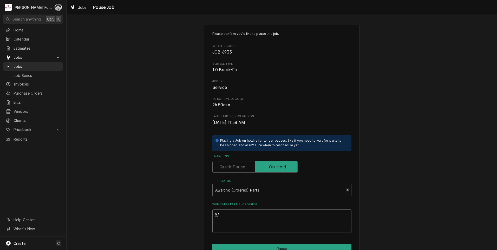
type textarea "x"
type textarea "8/2"
type textarea "x"
type textarea "8/26"
type textarea "x"
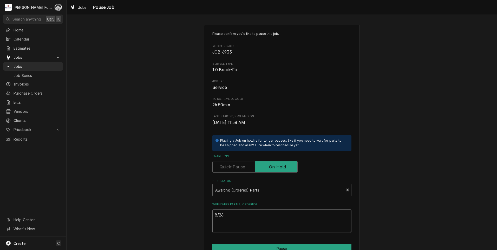
type textarea "8/26/"
type textarea "x"
type textarea "8/26/2"
type textarea "x"
type textarea "8/26/20"
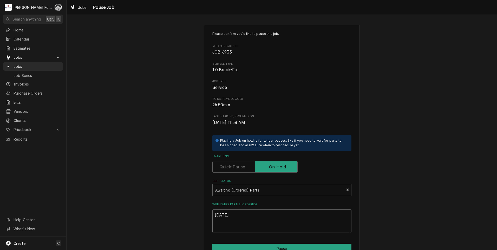
type textarea "x"
type textarea "8/26/202"
type textarea "x"
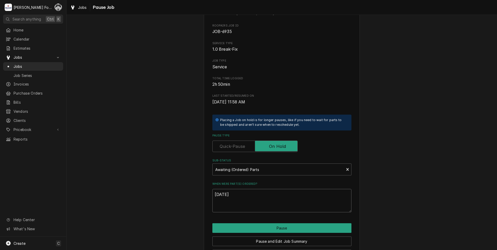
scroll to position [41, 0]
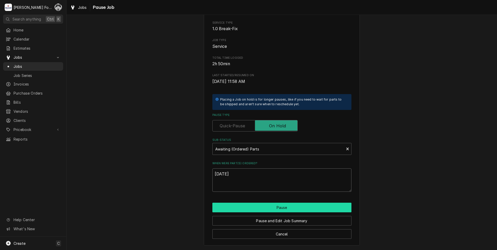
type textarea "8/26/2025"
click at [256, 204] on button "Pause" at bounding box center [281, 208] width 139 height 10
type textarea "x"
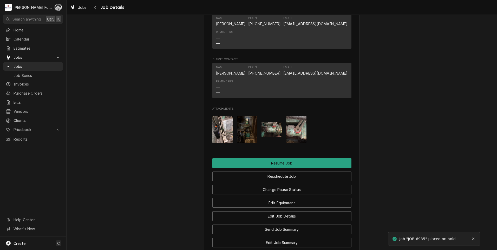
scroll to position [726, 0]
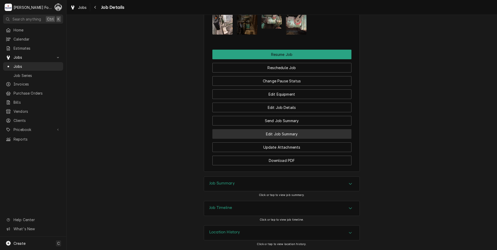
click at [283, 135] on button "Edit Job Summary" at bounding box center [281, 134] width 139 height 10
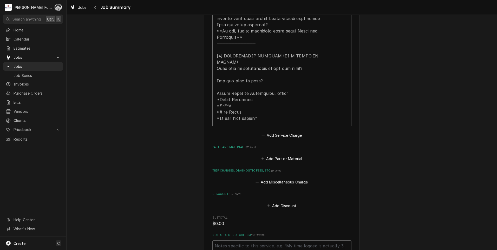
scroll to position [364, 0]
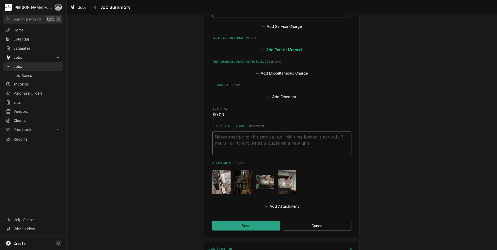
click at [284, 46] on button "Add Part or Material" at bounding box center [281, 49] width 43 height 7
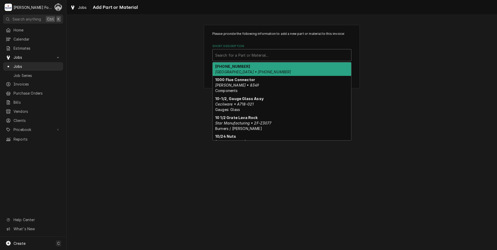
click at [284, 55] on div "Short Description" at bounding box center [281, 54] width 133 height 9
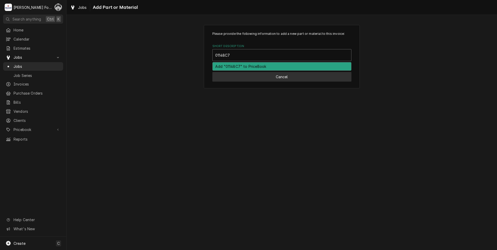
type input "01148C7"
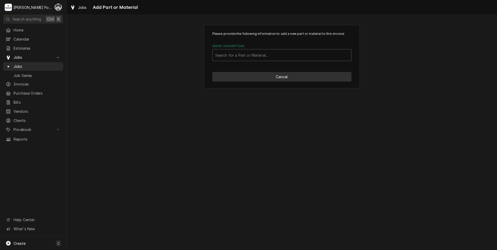
click at [238, 77] on button "Cancel" at bounding box center [281, 77] width 139 height 10
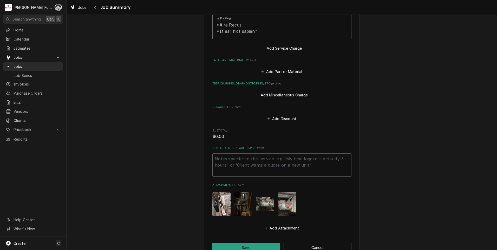
type textarea "x"
click at [278, 68] on button "Add Part or Material" at bounding box center [281, 71] width 43 height 7
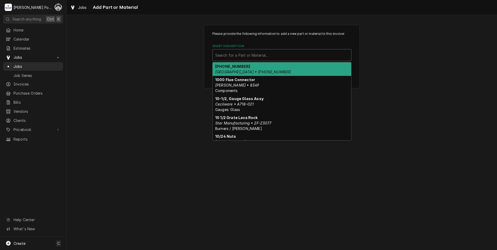
click at [274, 56] on div "Short Description" at bounding box center [281, 54] width 133 height 9
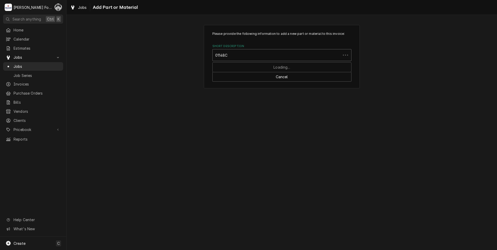
type input "01148C7"
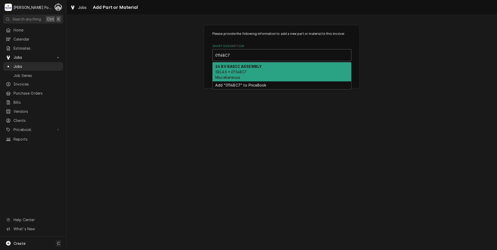
click at [256, 73] on div "24 BV BASIC ASSEMBLY SELAS • 01148C7 Miscellaneous" at bounding box center [282, 71] width 139 height 19
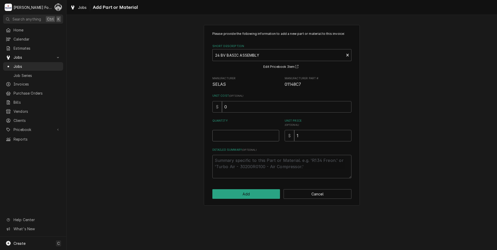
click at [274, 133] on input "Quantity" at bounding box center [245, 135] width 67 height 11
type textarea "x"
type input "0.5"
click at [275, 134] on input "0.5" at bounding box center [245, 135] width 67 height 11
type textarea "x"
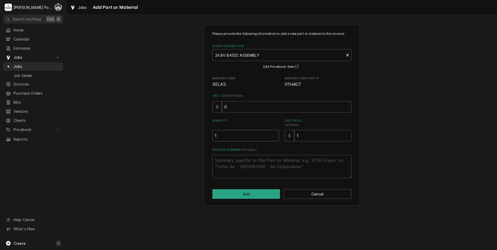
type input "1"
click at [275, 134] on input "1" at bounding box center [245, 135] width 67 height 11
click at [256, 193] on button "Add" at bounding box center [246, 194] width 68 height 10
type textarea "x"
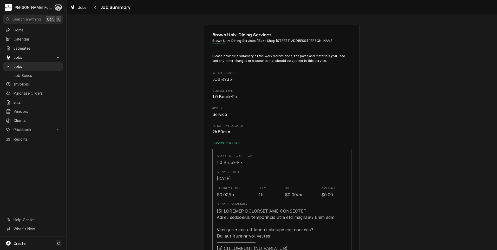
scroll to position [342, 0]
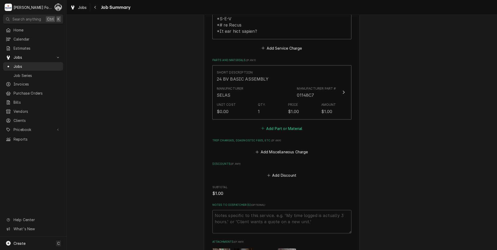
click at [288, 125] on button "Add Part or Material" at bounding box center [281, 128] width 43 height 7
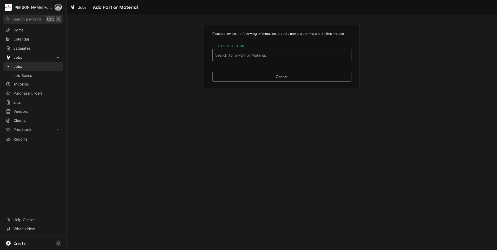
click at [287, 55] on div "Short Description" at bounding box center [281, 54] width 133 height 9
type input "01098D1"
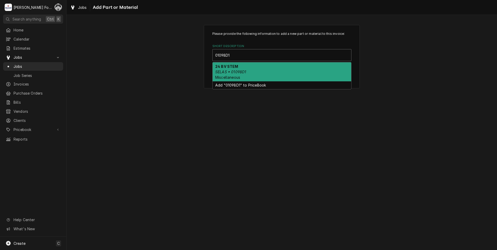
click at [237, 71] on em "SELAS • 01098D1" at bounding box center [230, 72] width 31 height 4
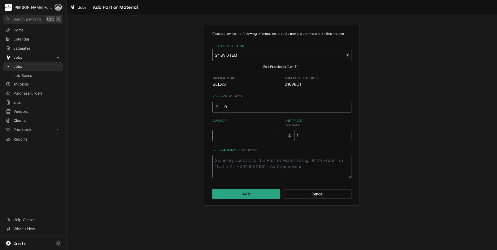
type textarea "x"
type input "0.5"
click at [274, 133] on input "0.5" at bounding box center [245, 135] width 67 height 11
type textarea "x"
type input "1"
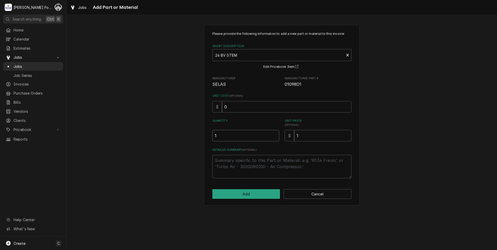
click at [274, 133] on input "1" at bounding box center [245, 135] width 67 height 11
click at [240, 191] on button "Add" at bounding box center [246, 194] width 68 height 10
type textarea "x"
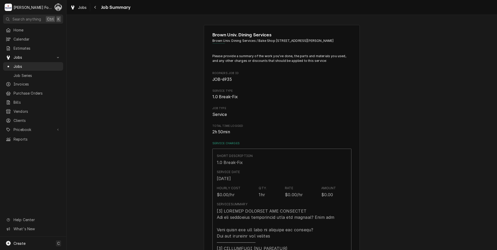
scroll to position [342, 0]
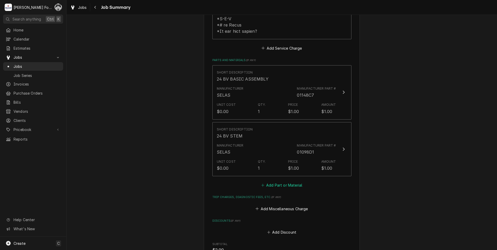
click at [270, 182] on button "Add Part or Material" at bounding box center [281, 185] width 43 height 7
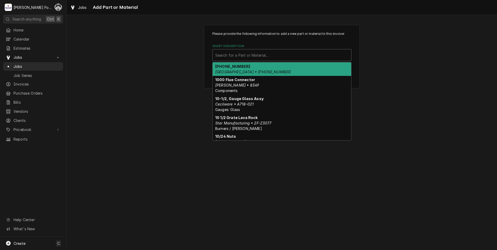
click at [275, 58] on div "Short Description" at bounding box center [281, 54] width 133 height 9
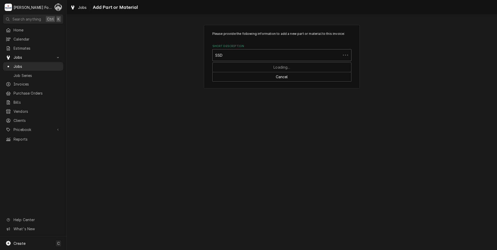
type input "SSDT"
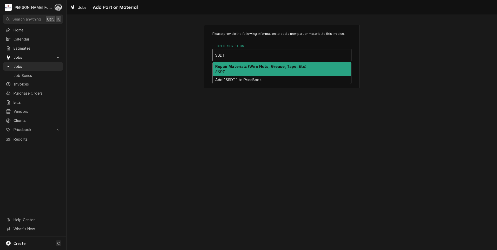
click at [275, 72] on div "Repair Materials (Wire Nuts, Grease, Tape, Etc) SSDT" at bounding box center [282, 69] width 139 height 14
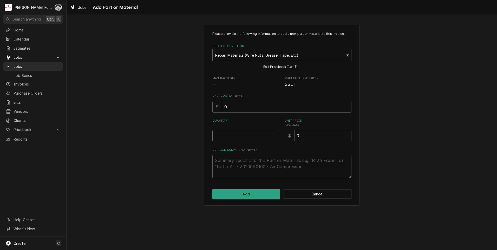
type textarea "x"
type input "0.5"
click at [275, 135] on input "0.5" at bounding box center [245, 135] width 67 height 11
type textarea "x"
type input "1"
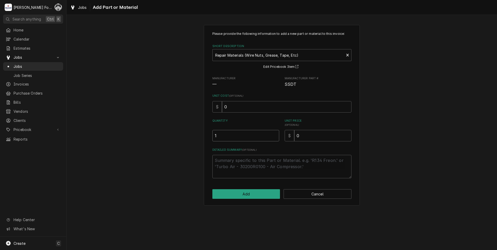
click at [275, 135] on input "1" at bounding box center [245, 135] width 67 height 11
click at [244, 197] on button "Add" at bounding box center [246, 194] width 68 height 10
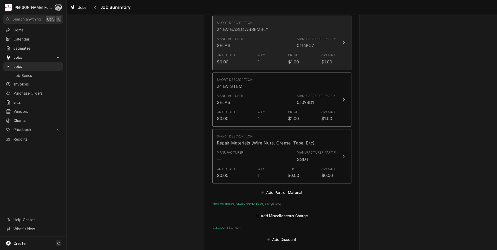
scroll to position [362, 0]
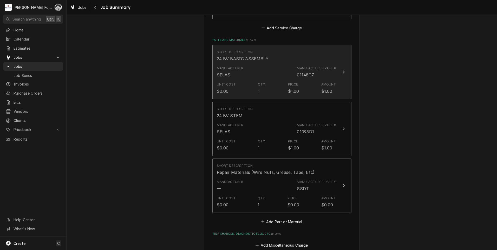
click at [282, 66] on div "Manufacturer SELAS Manufacturer Part # 01148C7" at bounding box center [276, 72] width 119 height 16
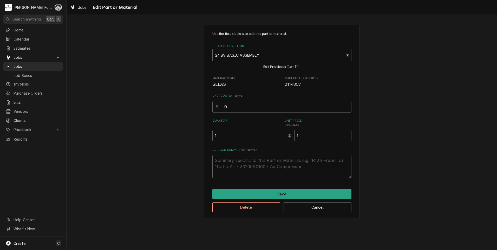
drag, startPoint x: 319, startPoint y: 134, endPoint x: 269, endPoint y: 154, distance: 53.4
click at [270, 154] on div "Use the fields below to edit this part or material: Short Description 24 BV BAS…" at bounding box center [281, 104] width 139 height 147
type textarea "x"
type input ".1"
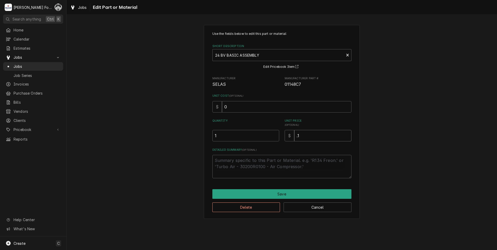
type textarea "x"
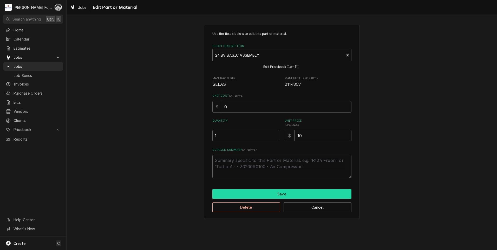
type input ".10"
click at [267, 196] on button "Save" at bounding box center [281, 194] width 139 height 10
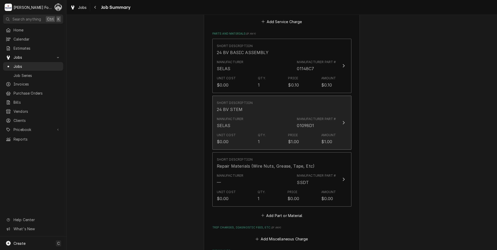
click at [302, 122] on div "01098D1" at bounding box center [305, 125] width 17 height 6
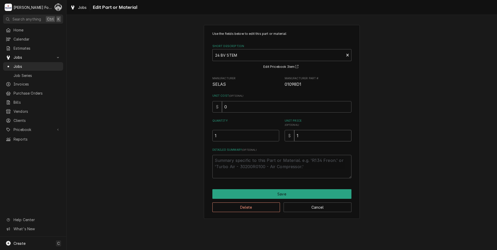
drag, startPoint x: 314, startPoint y: 129, endPoint x: 309, endPoint y: 136, distance: 7.9
click at [308, 132] on div "Unit Price ( optional ) $ 1" at bounding box center [318, 130] width 67 height 23
drag, startPoint x: 307, startPoint y: 136, endPoint x: 280, endPoint y: 133, distance: 27.2
click at [287, 141] on div "$ 1" at bounding box center [318, 135] width 67 height 11
type textarea "x"
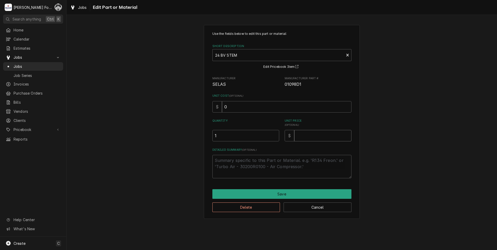
type textarea "x"
type input ".1"
type textarea "x"
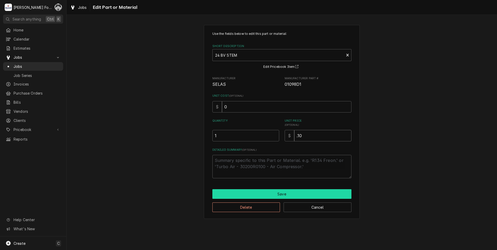
type input ".10"
click at [291, 195] on button "Save" at bounding box center [281, 194] width 139 height 10
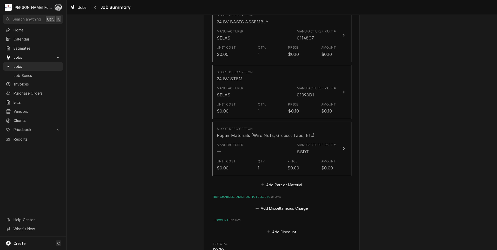
scroll to position [531, 0]
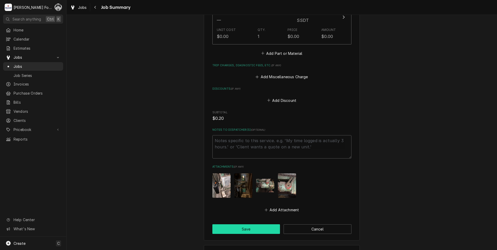
click at [248, 224] on button "Save" at bounding box center [246, 229] width 68 height 10
type textarea "x"
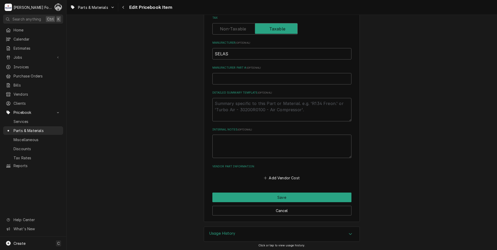
scroll to position [161, 0]
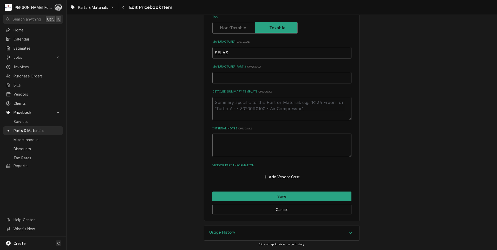
click at [248, 78] on input "Manufacturer Part # ( optional )" at bounding box center [281, 77] width 139 height 11
type textarea "x"
type input "0"
type textarea "x"
type input "01"
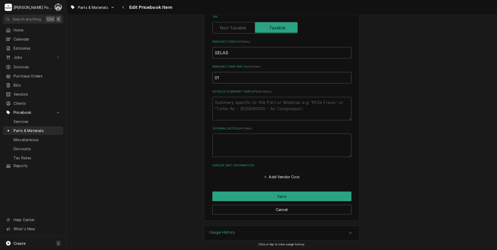
type textarea "x"
type input "011"
type textarea "x"
type input "0114"
type textarea "x"
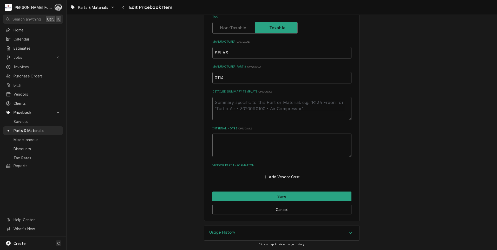
type input "01148"
type textarea "x"
type input "01148C"
type textarea "x"
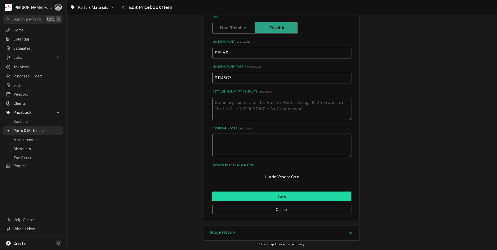
type input "01148C7"
click at [270, 194] on button "Save" at bounding box center [281, 197] width 139 height 10
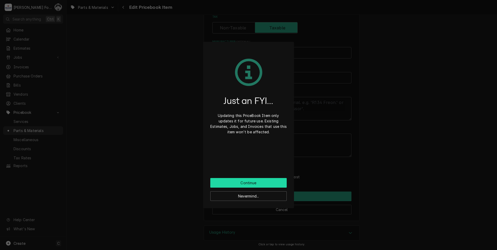
click at [257, 179] on button "Continue" at bounding box center [248, 183] width 76 height 10
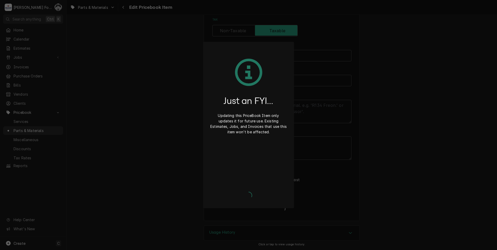
scroll to position [158, 0]
type textarea "x"
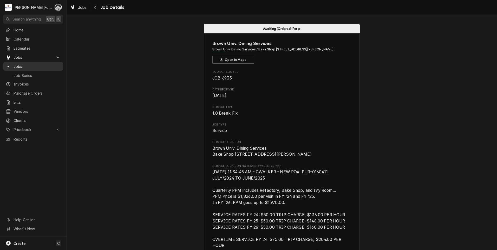
click at [14, 64] on span "Jobs" at bounding box center [37, 66] width 47 height 5
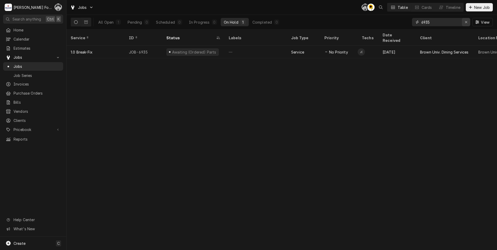
click at [466, 23] on icon "Erase input" at bounding box center [466, 22] width 3 height 4
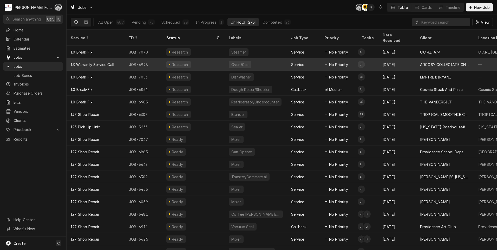
click at [327, 62] on div "No Priority" at bounding box center [338, 64] width 37 height 12
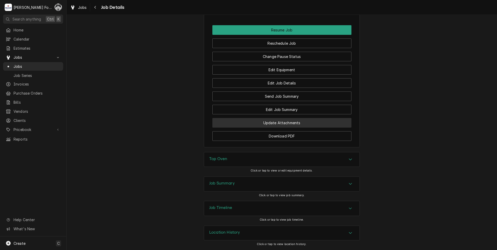
scroll to position [681, 0]
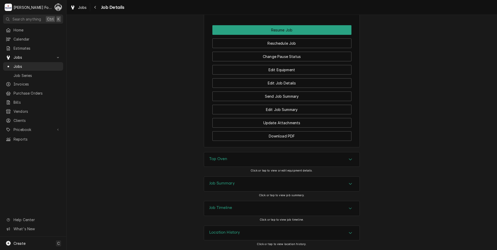
click at [268, 160] on div "Top Oven" at bounding box center [281, 159] width 155 height 15
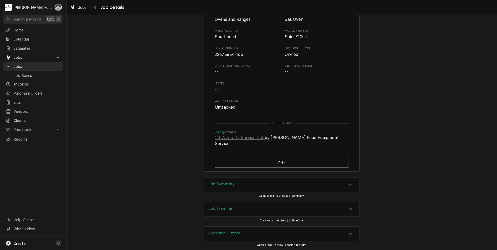
scroll to position [837, 0]
click at [270, 183] on div "Job Summary" at bounding box center [281, 184] width 155 height 15
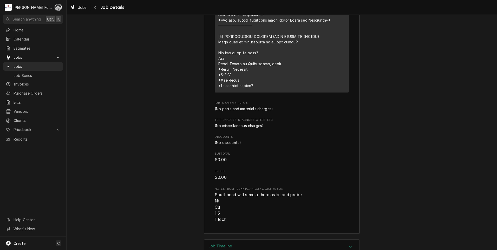
scroll to position [1253, 0]
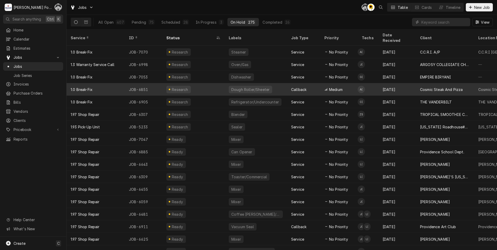
click at [270, 83] on div "Dough Roller/Sheeter" at bounding box center [256, 89] width 62 height 12
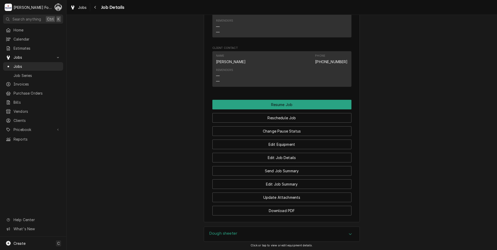
scroll to position [634, 0]
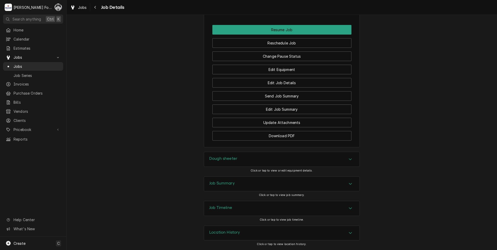
click at [248, 164] on div "Dough sheeter" at bounding box center [281, 159] width 155 height 15
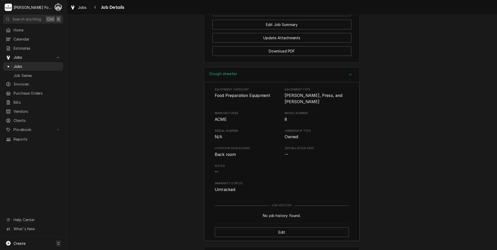
scroll to position [789, 0]
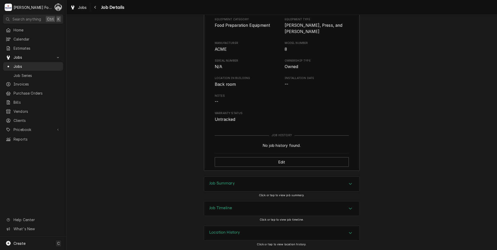
click at [248, 189] on div "Job Summary" at bounding box center [281, 184] width 155 height 15
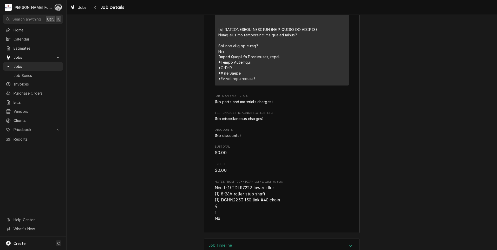
scroll to position [1179, 0]
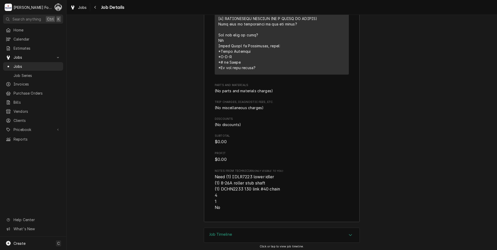
click at [269, 236] on div "Job Timeline" at bounding box center [281, 235] width 155 height 15
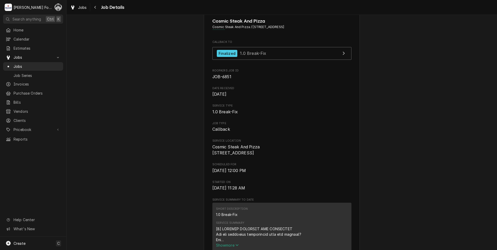
scroll to position [0, 0]
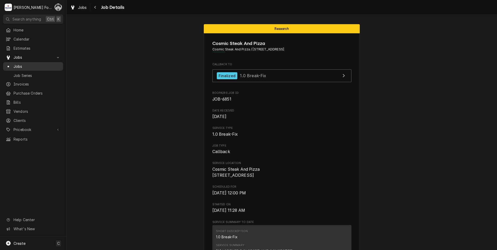
click at [22, 64] on span "Jobs" at bounding box center [37, 66] width 47 height 5
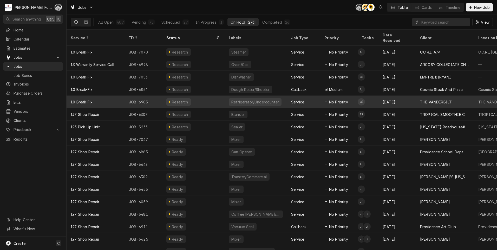
click at [252, 99] on div "Refrigerator/Undercounter" at bounding box center [255, 102] width 53 height 8
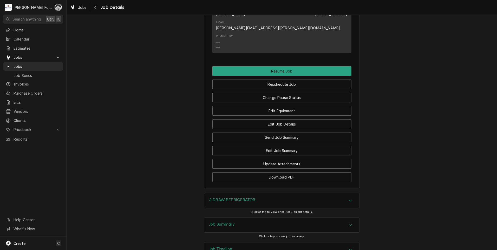
scroll to position [696, 0]
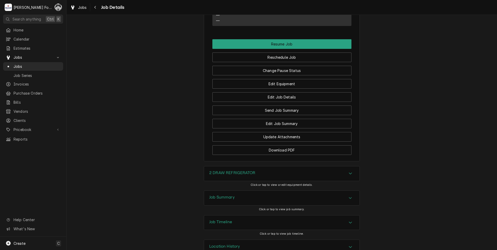
click at [246, 166] on div "2 DRAW REFRIGERATOR" at bounding box center [281, 173] width 155 height 15
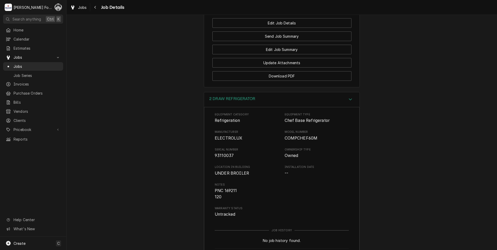
scroll to position [774, 0]
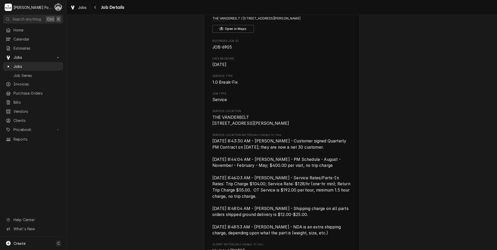
scroll to position [0, 0]
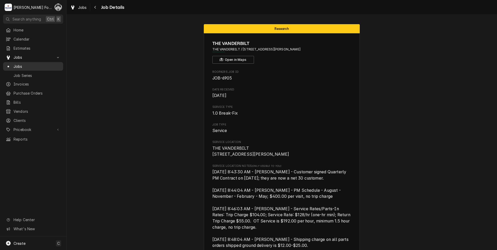
click at [23, 64] on span "Jobs" at bounding box center [37, 66] width 47 height 5
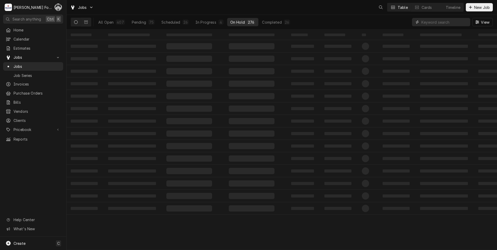
click at [451, 21] on input "Dynamic Content Wrapper" at bounding box center [445, 22] width 46 height 8
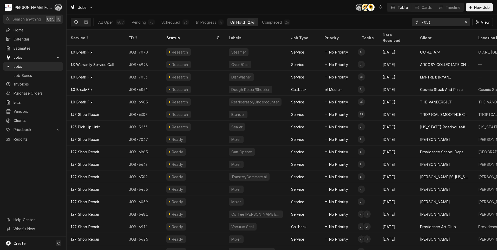
type input "7053"
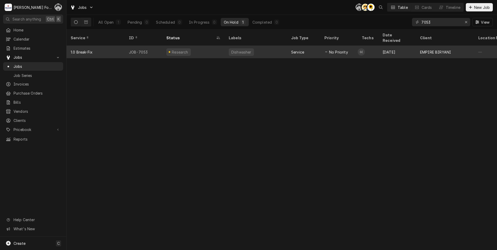
click at [212, 48] on div "Research" at bounding box center [193, 52] width 62 height 12
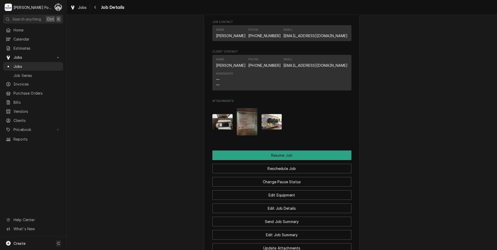
scroll to position [593, 0]
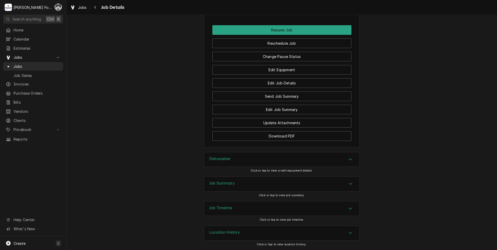
click at [265, 160] on div "Dishwasher" at bounding box center [281, 159] width 155 height 15
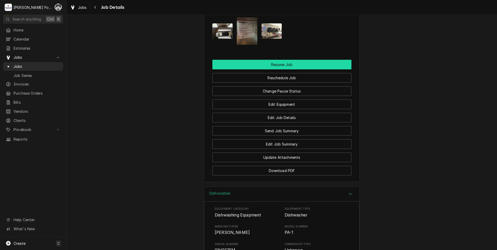
scroll to position [541, 0]
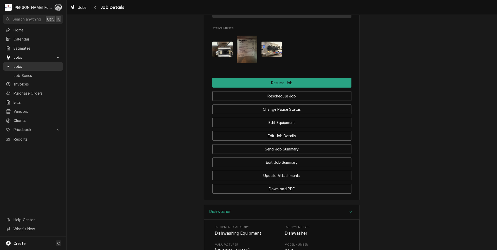
click at [21, 64] on span "Jobs" at bounding box center [37, 66] width 47 height 5
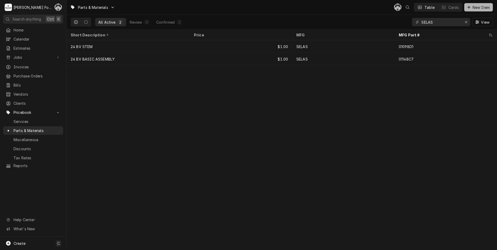
click at [473, 4] on button "New Item" at bounding box center [478, 7] width 29 height 8
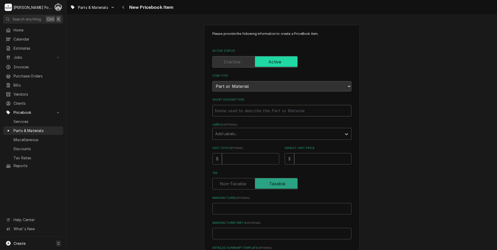
click at [244, 109] on input "Short Description" at bounding box center [281, 110] width 139 height 11
type textarea "x"
type input "G"
type textarea "x"
type input "GA"
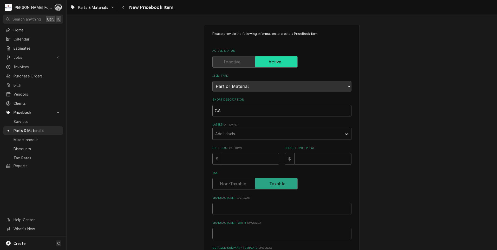
type textarea "x"
type input "GAS"
type textarea "x"
type input "GASK"
type textarea "x"
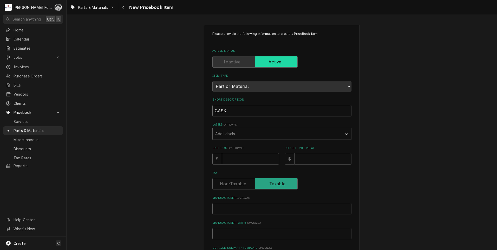
type input "GASKE"
type textarea "x"
type input "GASKET"
type textarea "x"
type input "GASKET,"
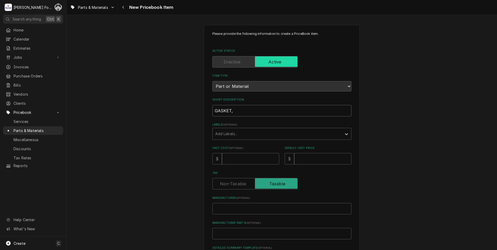
type textarea "x"
type input "GASKET,"
type textarea "x"
type input "GASKET, D"
type textarea "x"
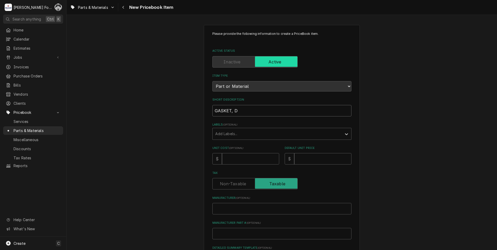
type input "GASKET, DR"
type textarea "x"
type input "GASKET, DRA"
type textarea "x"
type input "GASKET, DRAW"
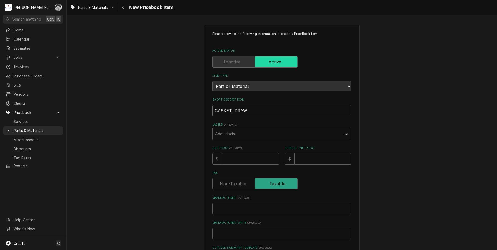
type textarea "x"
type input "GASKET, DRAWE"
type textarea "x"
type input "GASKET, DRAWER"
type textarea "x"
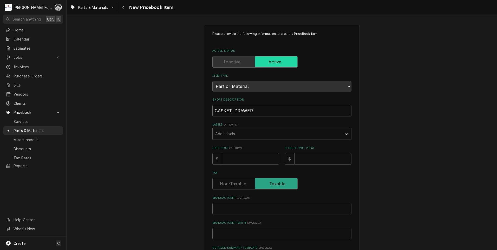
type input "GASKET, DRAWER"
type textarea "x"
type input "GASKET, DRAWER ("
type textarea "x"
type input "GASKET, DRAWER (K"
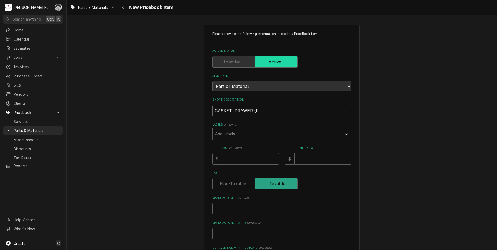
type textarea "x"
type input "GASKET, DRAWER (KE"
type textarea "x"
type input "GASKET, DRAWER (KEL"
type textarea "x"
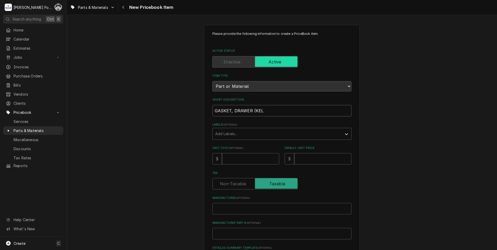
type input "GASKET, DRAWER (KELV"
type textarea "x"
type input "GASKET, DRAWER (KELVI"
type textarea "x"
type input "GASKET, DRAWER (KELVIN"
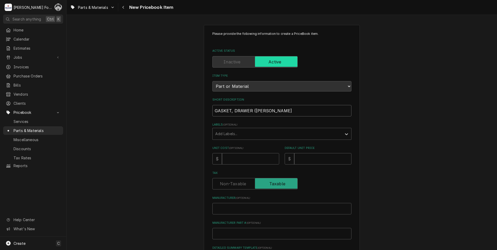
type textarea "x"
type input "GASKET, DRAWER (KELVINA"
type textarea "x"
type input "GASKET, DRAWER (KELVINAT"
type textarea "x"
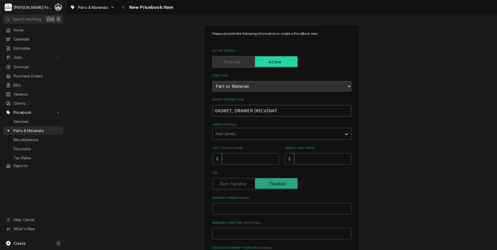
type input "GASKET, DRAWER (KELVINATO"
type textarea "x"
type input "GASKET, DRAWER (KELVINATOR"
type textarea "x"
type input "GASKET, DRAWER (KELVINATOR)"
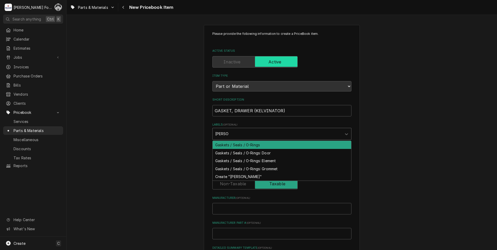
type input "GASKET"
type textarea "x"
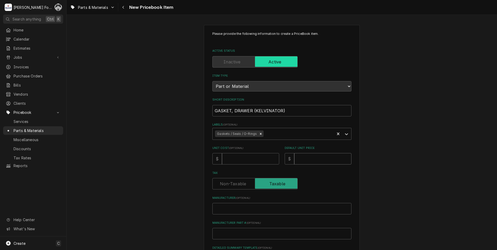
type textarea "x"
type input "6"
type textarea "x"
type input "68"
type textarea "x"
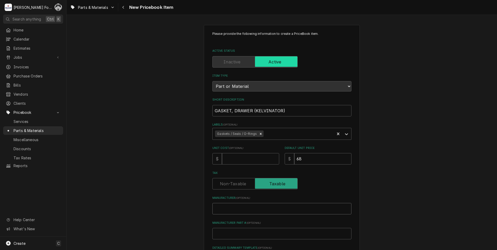
type input "K"
type textarea "x"
type input "KE"
type textarea "x"
type input "KEL"
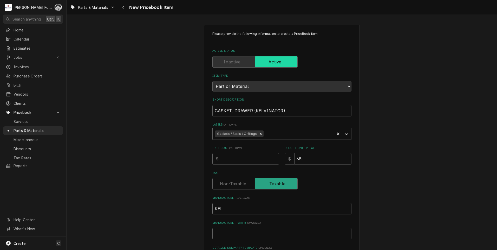
type textarea "x"
type input "KELV"
type textarea "x"
type input "KELVI"
type textarea "x"
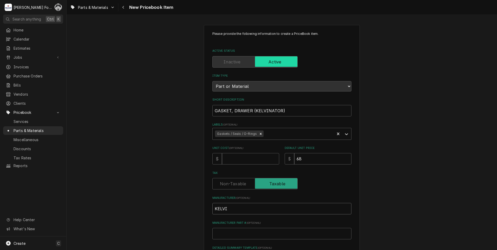
type input "KELVIN"
type textarea "x"
type input "KELVINA"
type textarea "x"
type input "KELVINAT"
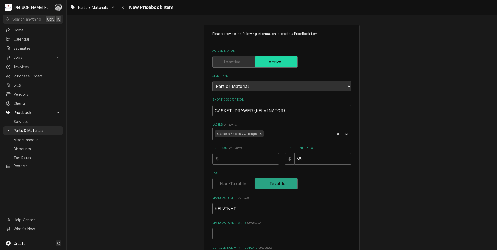
type textarea "x"
type input "KELVINATO"
type textarea "x"
type input "KELVINATOR"
type textarea "x"
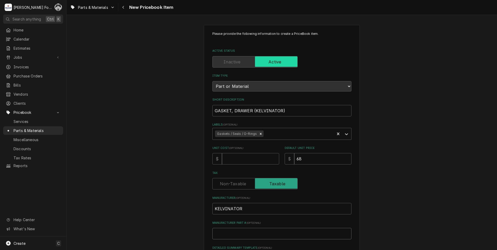
type input "0"
type textarea "x"
type input "0U"
type textarea "x"
type input "0US"
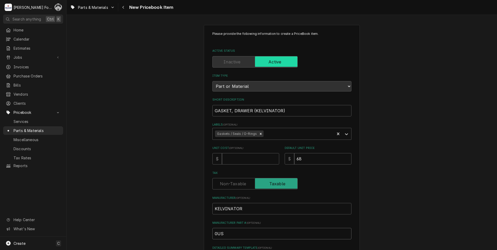
type textarea "x"
type input "0USG"
type textarea "x"
type input "0USG9"
type textarea "x"
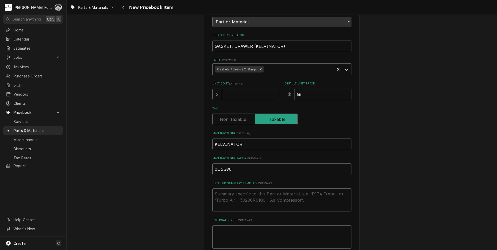
scroll to position [119, 0]
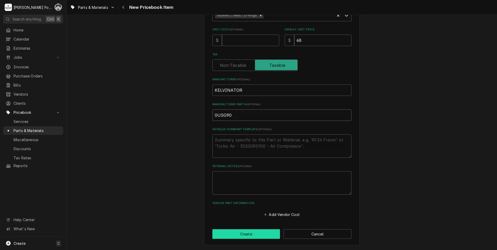
type input "0USG90"
click at [247, 230] on button "Create" at bounding box center [246, 234] width 68 height 10
type textarea "x"
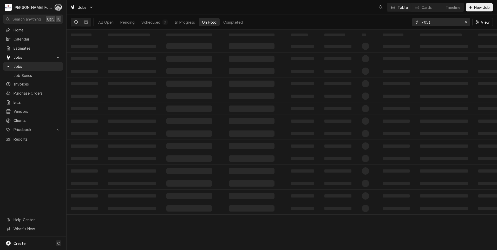
drag, startPoint x: 434, startPoint y: 25, endPoint x: 336, endPoint y: 40, distance: 99.5
click at [338, 40] on div "Jobs Table Cards Timeline New Job All Open Pending Scheduled 0 In Progress On H…" at bounding box center [282, 125] width 431 height 250
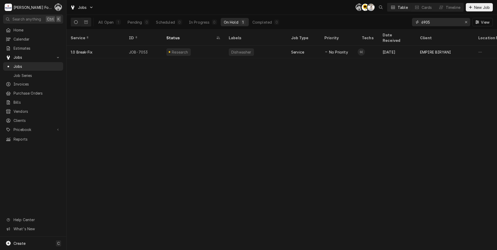
type input "6905"
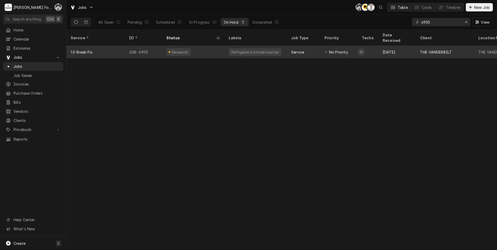
click at [200, 49] on div "Research" at bounding box center [193, 52] width 62 height 12
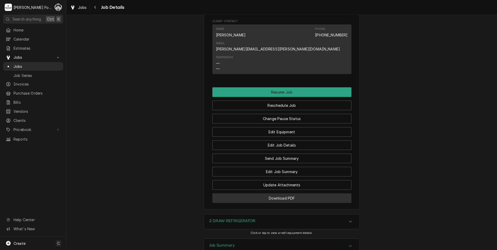
scroll to position [676, 0]
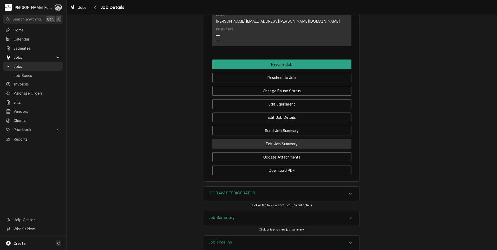
click at [274, 139] on button "Edit Job Summary" at bounding box center [281, 144] width 139 height 10
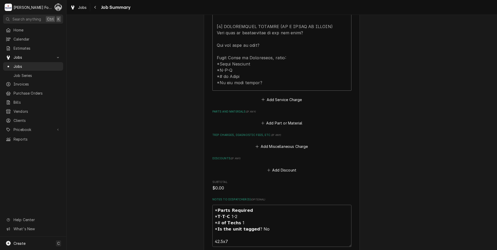
scroll to position [286, 0]
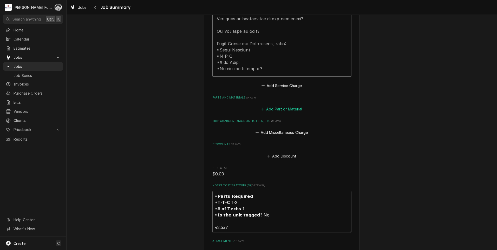
click at [270, 106] on button "Add Part or Material" at bounding box center [281, 109] width 43 height 7
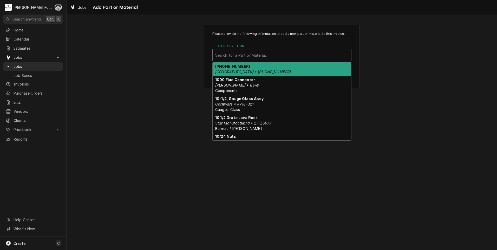
click at [285, 57] on div "Short Description" at bounding box center [281, 54] width 133 height 9
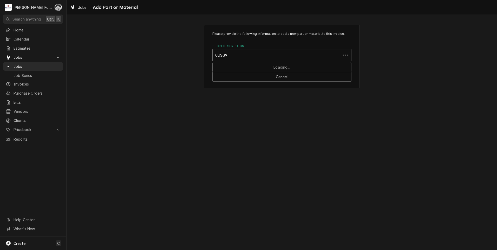
type input "0USG90"
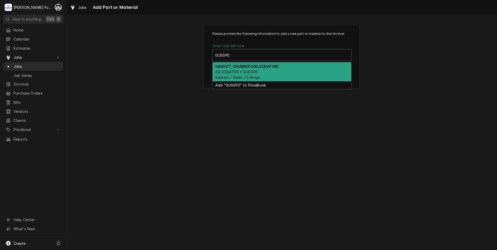
click at [261, 67] on strong "GASKET, DRAWER (KELVINATOR)" at bounding box center [246, 66] width 63 height 4
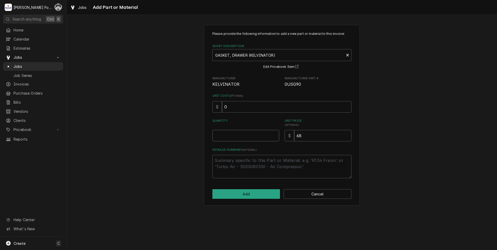
type textarea "x"
type input "0.5"
click at [274, 134] on input "0.5" at bounding box center [245, 135] width 67 height 11
type textarea "x"
type input "1"
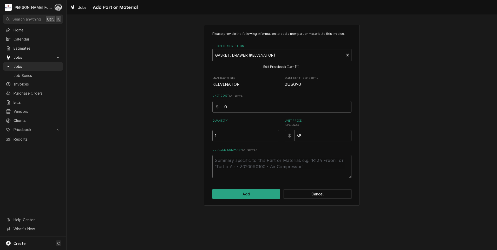
click at [274, 134] on input "1" at bounding box center [245, 135] width 67 height 11
type textarea "x"
type input "1.5"
type textarea "x"
type input "2"
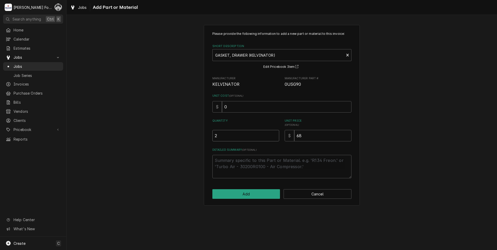
click at [274, 134] on input "2" at bounding box center [245, 135] width 67 height 11
type textarea "x"
type input "2.5"
click at [274, 134] on input "2.5" at bounding box center [245, 135] width 67 height 11
type textarea "x"
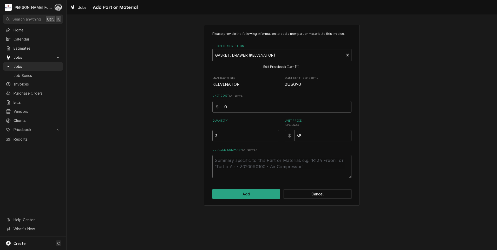
type input "3"
click at [274, 134] on input "3" at bounding box center [245, 135] width 67 height 11
type textarea "x"
type input "3.5"
click at [274, 134] on input "3.5" at bounding box center [245, 135] width 67 height 11
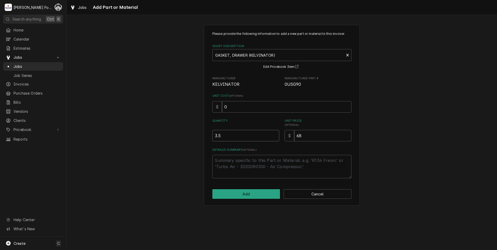
type textarea "x"
type input "4"
click at [274, 134] on input "4" at bounding box center [245, 135] width 67 height 11
click at [241, 197] on button "Add" at bounding box center [246, 194] width 68 height 10
type textarea "x"
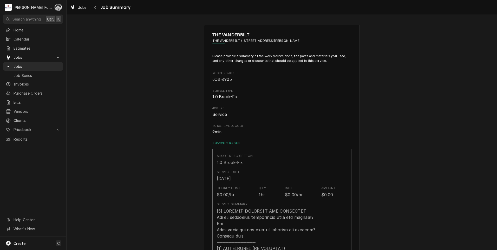
scroll to position [286, 0]
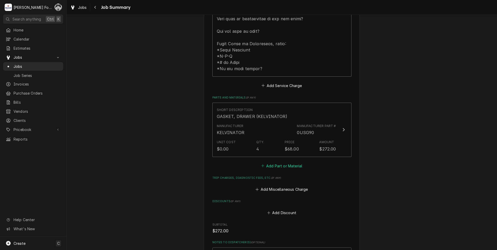
click at [284, 162] on button "Add Part or Material" at bounding box center [281, 165] width 43 height 7
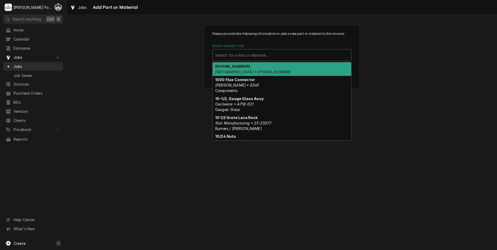
click at [275, 53] on div "Short Description" at bounding box center [281, 54] width 133 height 9
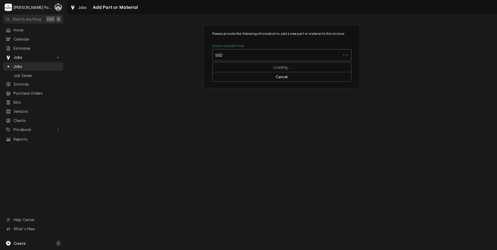
type input "SSDT"
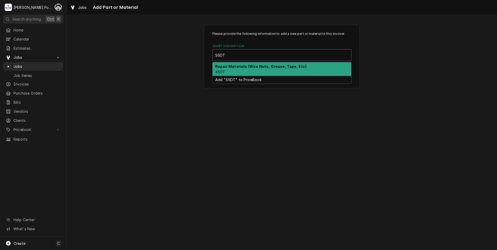
click at [256, 70] on div "Repair Materials (Wire Nuts, Grease, Tape, Etc) SSDT" at bounding box center [282, 69] width 139 height 14
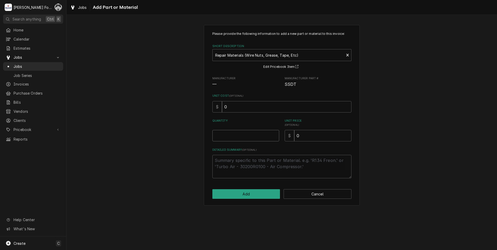
type textarea "x"
type input "0.5"
click at [275, 133] on input "0.5" at bounding box center [245, 135] width 67 height 11
type textarea "x"
type input "1"
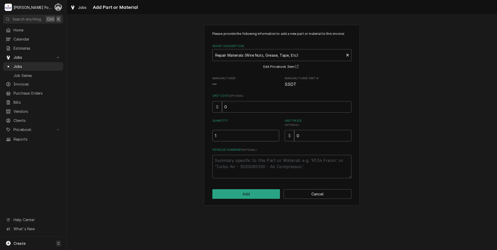
click at [275, 133] on input "1" at bounding box center [245, 135] width 67 height 11
drag, startPoint x: 312, startPoint y: 140, endPoint x: 241, endPoint y: 153, distance: 71.4
click at [243, 153] on div "Please provide the following information to add a new part or material to this …" at bounding box center [281, 104] width 139 height 147
type textarea "x"
type input "6"
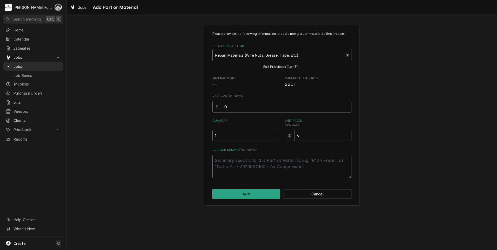
click at [258, 199] on div "Please provide the following information to add a new part or material to this …" at bounding box center [282, 115] width 156 height 181
click at [258, 197] on button "Add" at bounding box center [246, 194] width 68 height 10
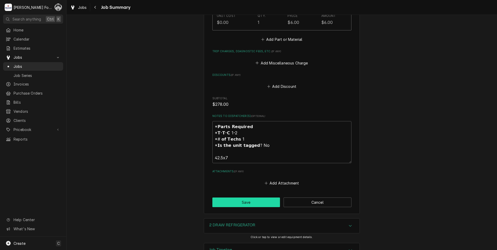
scroll to position [481, 0]
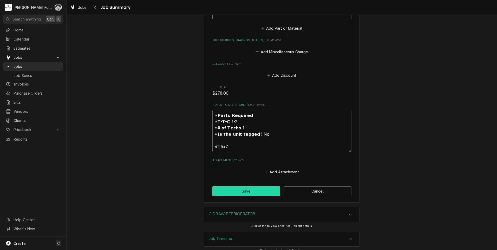
click at [234, 187] on button "Save" at bounding box center [246, 191] width 68 height 10
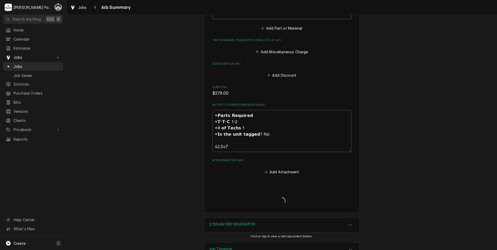
type textarea "x"
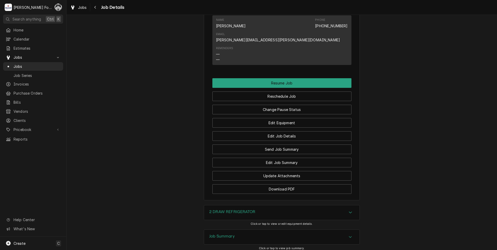
scroll to position [696, 0]
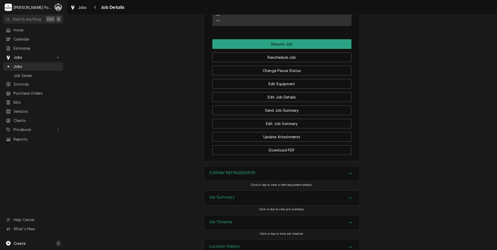
click at [229, 166] on div "2 DRAW REFRIGERATOR" at bounding box center [281, 173] width 155 height 15
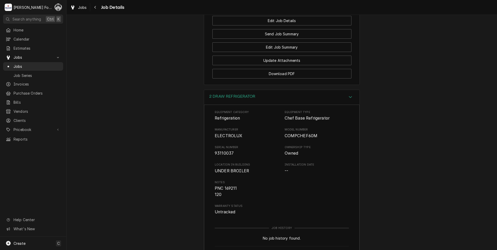
scroll to position [851, 0]
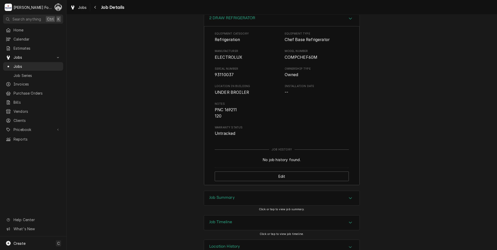
click at [222, 195] on h3 "Job Summary" at bounding box center [221, 197] width 25 height 5
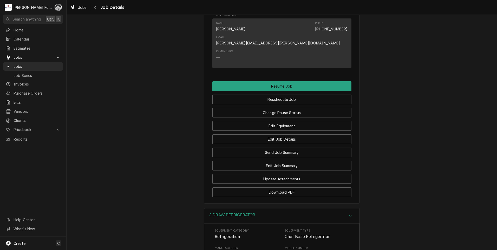
scroll to position [648, 0]
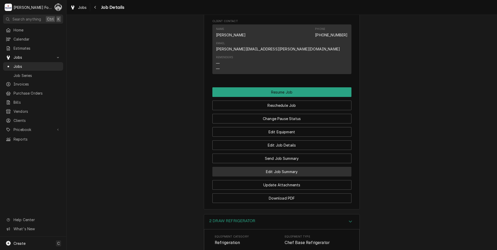
click at [266, 167] on button "Edit Job Summary" at bounding box center [281, 172] width 139 height 10
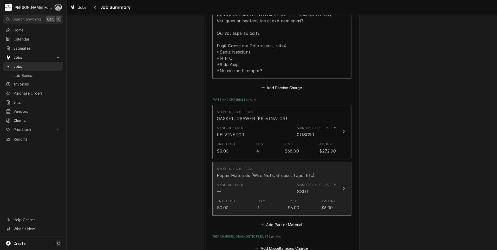
scroll to position [312, 0]
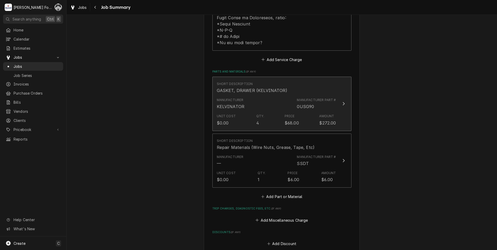
click at [274, 112] on div "Unit Cost $0.00 Qty. 4 Price $68.00 Amount $272.00" at bounding box center [276, 120] width 119 height 16
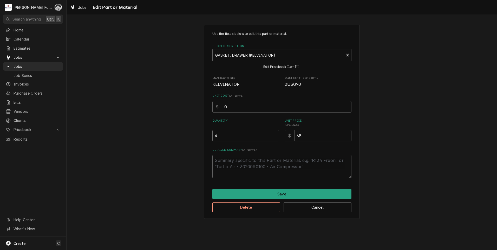
type textarea "x"
type input "3.5"
click at [274, 136] on input "3.5" at bounding box center [245, 135] width 67 height 11
type textarea "x"
type input "3"
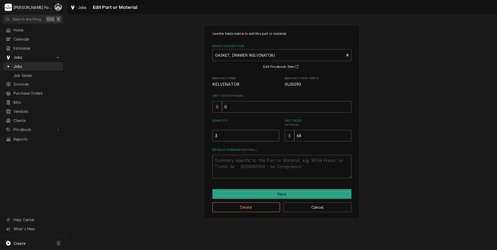
click at [274, 136] on input "3" at bounding box center [245, 135] width 67 height 11
type textarea "x"
type input "2.5"
click at [275, 136] on input "2.5" at bounding box center [245, 135] width 67 height 11
type textarea "x"
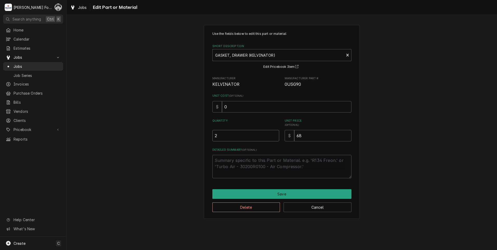
type input "2"
click at [275, 136] on input "2" at bounding box center [245, 135] width 67 height 11
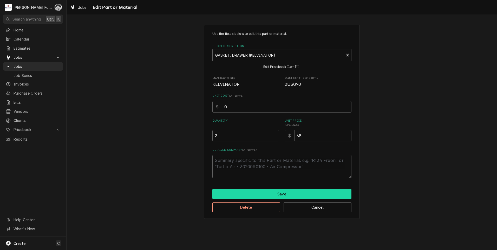
click at [265, 196] on button "Save" at bounding box center [281, 194] width 139 height 10
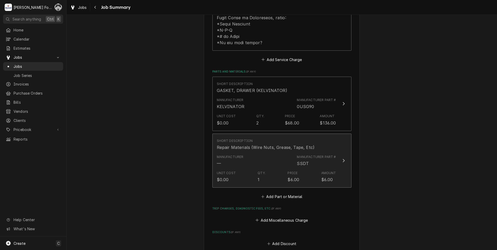
click at [299, 161] on div "Manufacturer — Manufacturer Part # SSDT" at bounding box center [276, 161] width 119 height 16
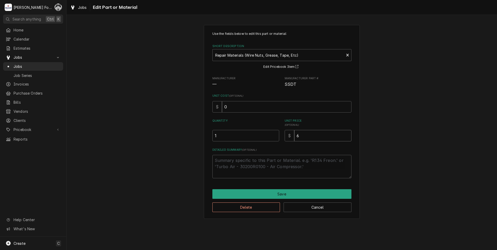
drag, startPoint x: 306, startPoint y: 136, endPoint x: 277, endPoint y: 139, distance: 28.5
click at [277, 139] on div "Quantity 1 Unit Price ( optional ) $ 6" at bounding box center [281, 130] width 139 height 23
type textarea "x"
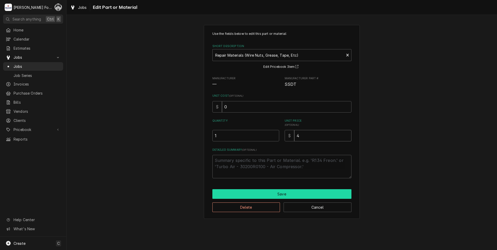
type input "4"
click at [290, 194] on button "Save" at bounding box center [281, 194] width 139 height 10
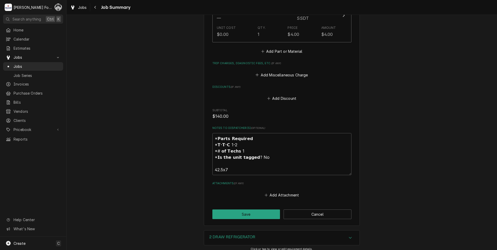
scroll to position [481, 0]
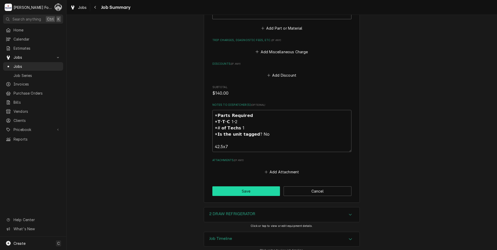
click at [251, 188] on button "Save" at bounding box center [246, 191] width 68 height 10
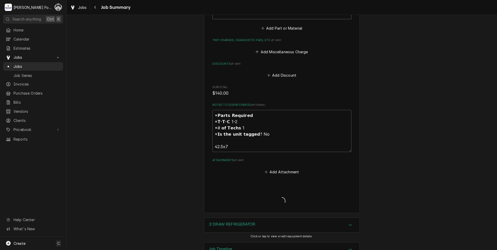
type textarea "x"
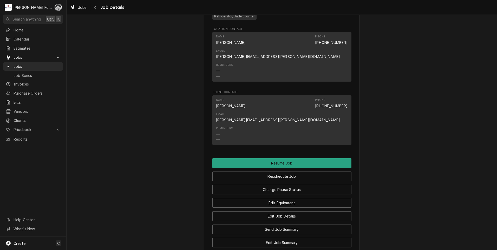
scroll to position [696, 0]
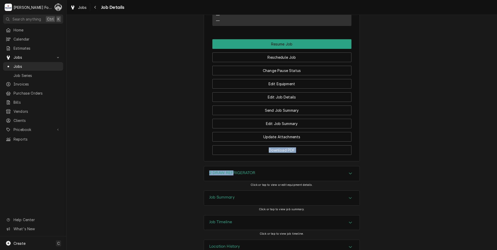
click at [232, 153] on div "Research THE VANDERBILT THE VANDERBILT / [STREET_ADDRESS][PERSON_NAME] Open in …" at bounding box center [282, 132] width 431 height 235
drag, startPoint x: 232, startPoint y: 153, endPoint x: 231, endPoint y: 183, distance: 29.9
click at [231, 195] on h3 "Job Summary" at bounding box center [221, 197] width 25 height 5
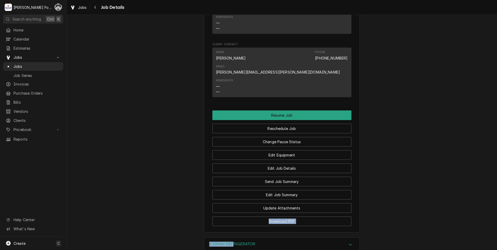
scroll to position [623, 0]
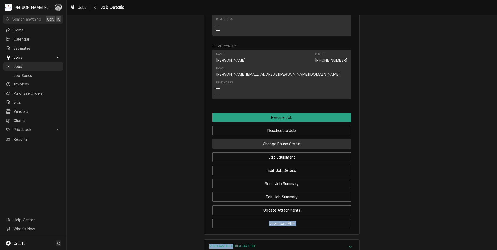
click at [280, 139] on button "Change Pause Status" at bounding box center [281, 144] width 139 height 10
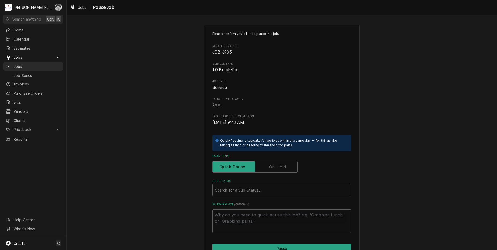
click at [275, 159] on div "Pause Type" at bounding box center [281, 163] width 139 height 18
drag, startPoint x: 275, startPoint y: 166, endPoint x: 272, endPoint y: 181, distance: 15.1
click at [275, 167] on label "Pause Type" at bounding box center [254, 166] width 85 height 11
click at [275, 167] on input "Pause Type" at bounding box center [255, 166] width 81 height 11
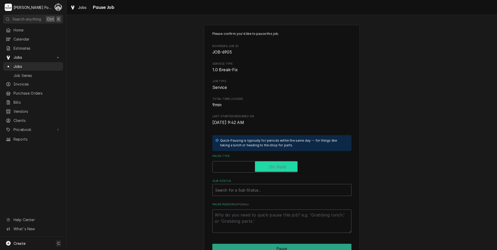
checkbox input "true"
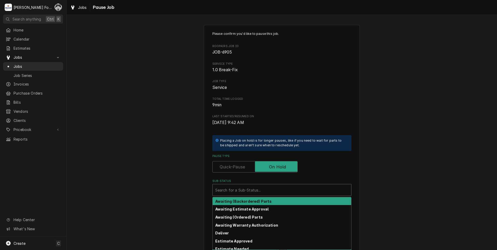
drag, startPoint x: 263, startPoint y: 191, endPoint x: 264, endPoint y: 209, distance: 18.0
click at [263, 192] on div "Sub-Status" at bounding box center [281, 189] width 133 height 9
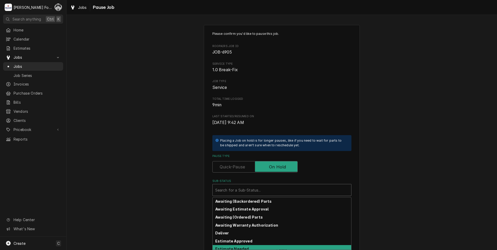
click at [249, 247] on div "Estimate Needed" at bounding box center [282, 249] width 139 height 8
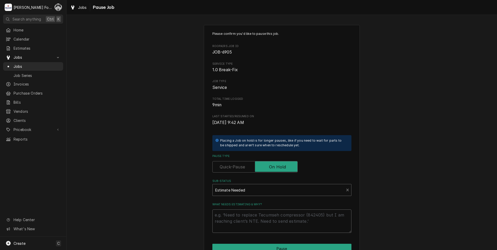
drag, startPoint x: 240, startPoint y: 218, endPoint x: 240, endPoint y: 216, distance: 2.7
click at [240, 217] on textarea "What needs estimating & why?" at bounding box center [281, 221] width 139 height 23
type textarea "x"
type textarea "p"
type textarea "x"
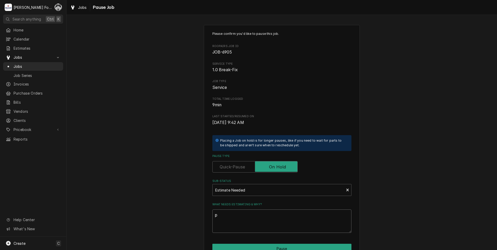
type textarea "pa"
type textarea "x"
type textarea "par"
type textarea "x"
type textarea "part"
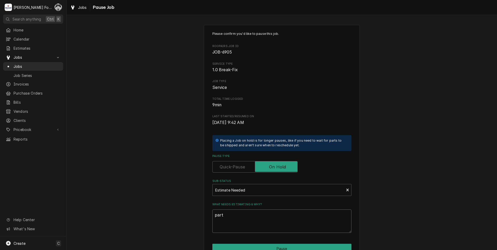
type textarea "x"
type textarea "parts"
drag, startPoint x: 234, startPoint y: 215, endPoint x: 166, endPoint y: 223, distance: 68.1
click at [168, 224] on div "Please confirm you'd like to pause this job. Roopairs Job ID JOB-6905 Service T…" at bounding box center [282, 155] width 431 height 271
type textarea "x"
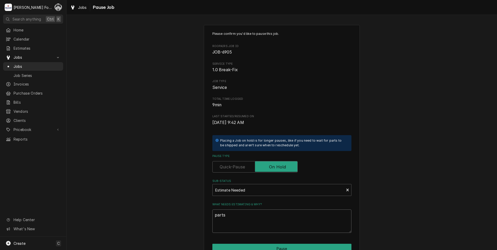
type textarea "P"
type textarea "x"
type textarea "PA"
type textarea "x"
type textarea "PAR"
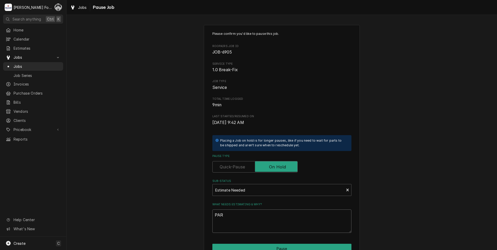
type textarea "x"
type textarea "PART"
type textarea "x"
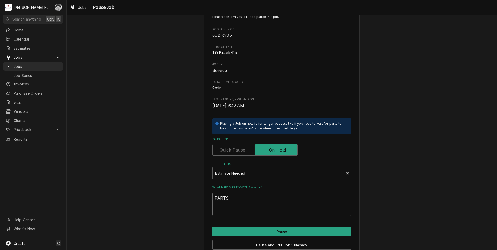
scroll to position [26, 0]
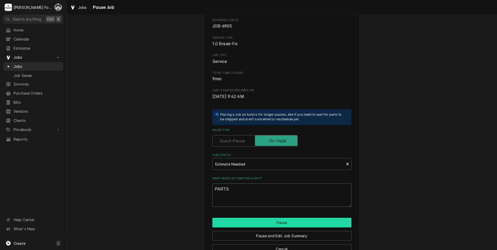
type textarea "PARTS"
click at [273, 224] on button "Pause" at bounding box center [281, 223] width 139 height 10
type textarea "x"
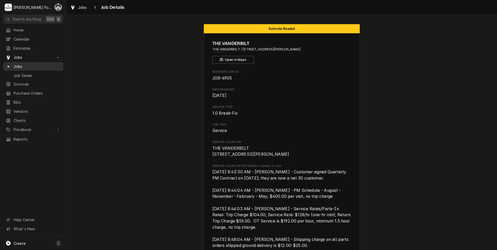
click at [19, 65] on span "Jobs" at bounding box center [37, 66] width 47 height 5
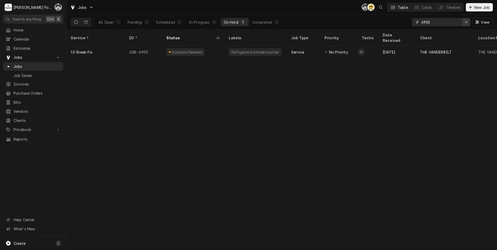
click at [466, 23] on icon "Erase input" at bounding box center [466, 22] width 3 height 4
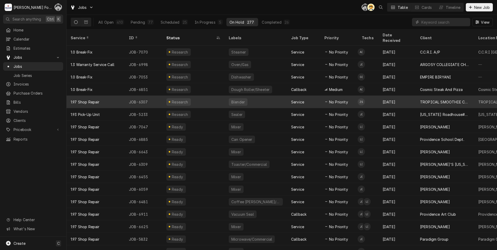
click at [371, 97] on td "ZS" at bounding box center [368, 102] width 21 height 12
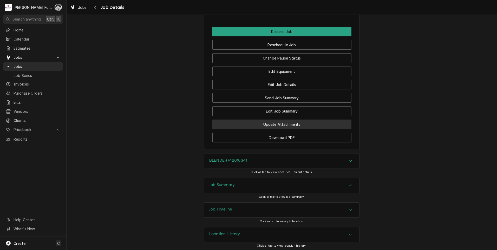
scroll to position [487, 0]
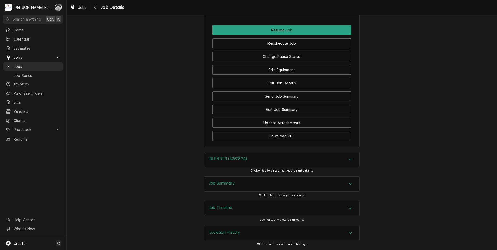
click at [248, 160] on div "BLENDER (4261834)" at bounding box center [281, 159] width 155 height 15
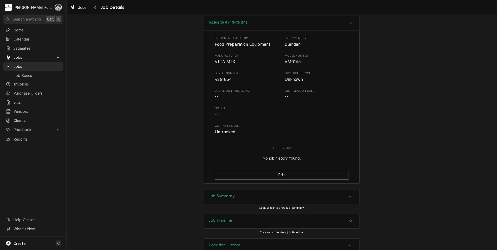
scroll to position [636, 0]
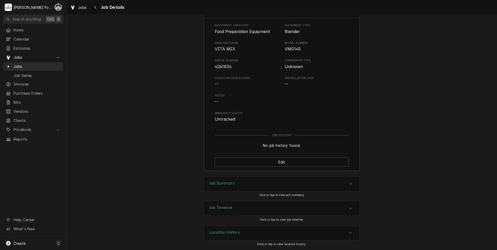
click at [257, 181] on div "Job Summary" at bounding box center [281, 184] width 155 height 15
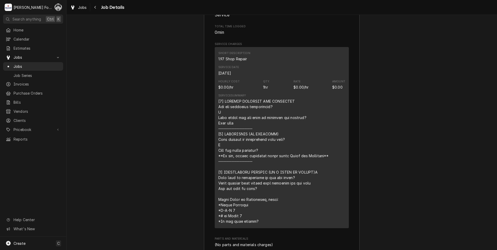
scroll to position [1011, 0]
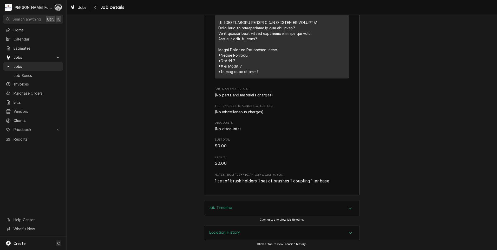
click at [242, 211] on div "Job Timeline" at bounding box center [281, 208] width 155 height 15
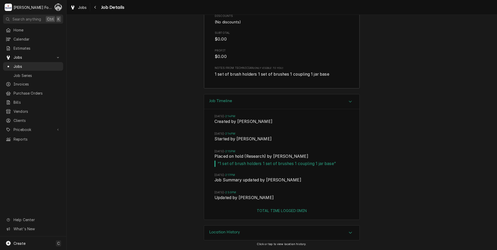
scroll to position [1118, 0]
click at [237, 233] on h3 "Location History" at bounding box center [224, 232] width 31 height 5
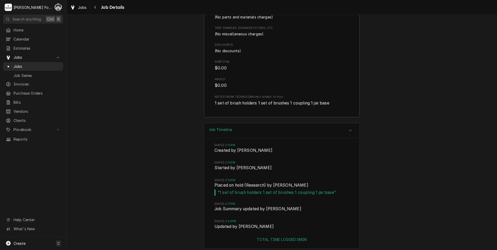
scroll to position [906, 0]
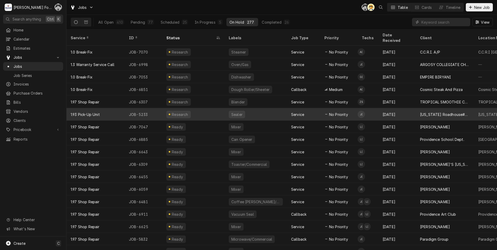
click at [371, 109] on td "J(" at bounding box center [368, 114] width 21 height 12
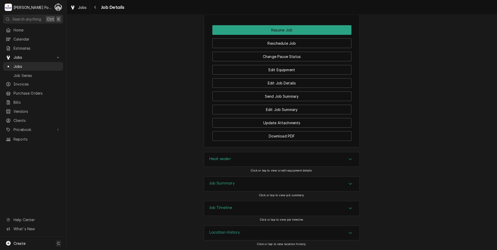
scroll to position [493, 0]
click at [242, 160] on div "Heat sealer" at bounding box center [281, 159] width 155 height 15
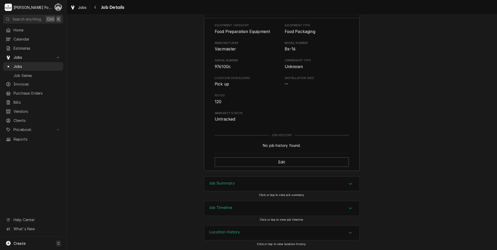
scroll to position [642, 0]
click at [234, 187] on div "Job Summary" at bounding box center [281, 184] width 155 height 15
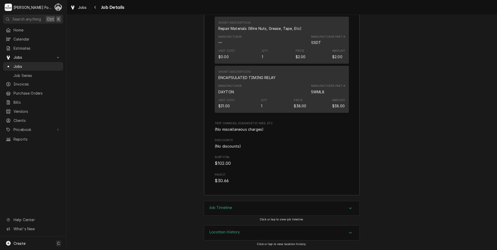
scroll to position [1071, 0]
click at [228, 208] on h3 "Job Timeline" at bounding box center [220, 207] width 23 height 5
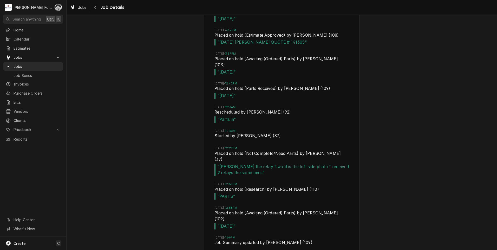
scroll to position [1709, 0]
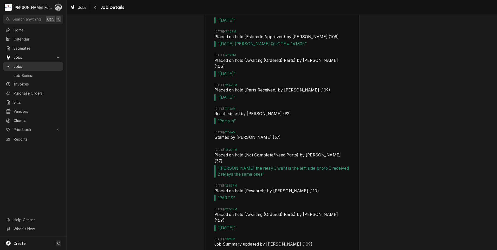
click at [17, 66] on span "Jobs" at bounding box center [37, 66] width 47 height 5
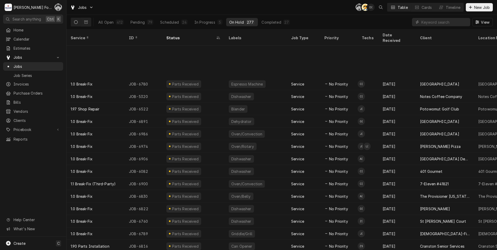
scroll to position [342, 0]
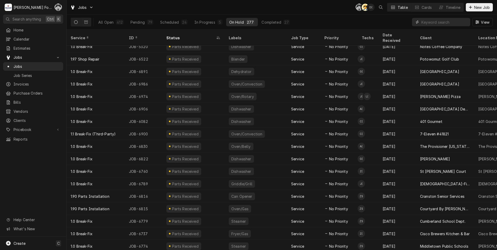
drag, startPoint x: 429, startPoint y: 25, endPoint x: 425, endPoint y: 24, distance: 4.0
click at [429, 25] on input "Dynamic Content Wrapper" at bounding box center [445, 22] width 46 height 8
type input "NOT"
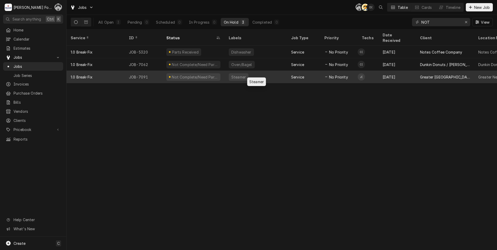
click at [273, 71] on div "Steamer" at bounding box center [256, 77] width 62 height 12
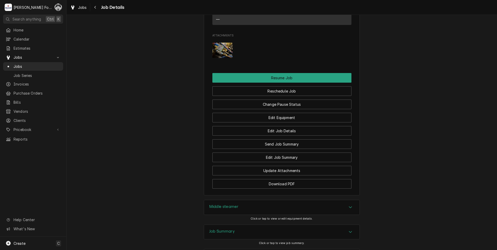
scroll to position [633, 0]
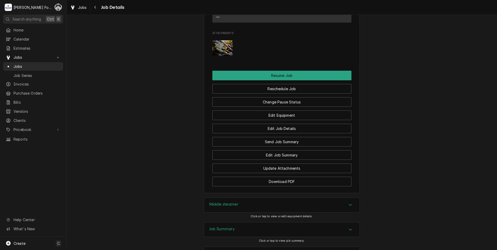
click at [230, 202] on h3 "Middle steamer" at bounding box center [223, 204] width 29 height 5
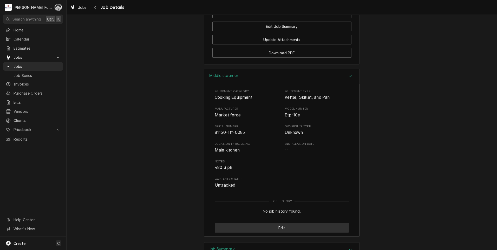
scroll to position [763, 0]
click at [226, 241] on div "Job Summary" at bounding box center [281, 248] width 155 height 15
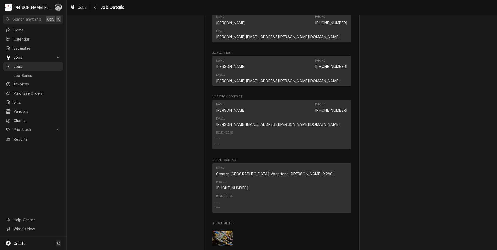
scroll to position [439, 0]
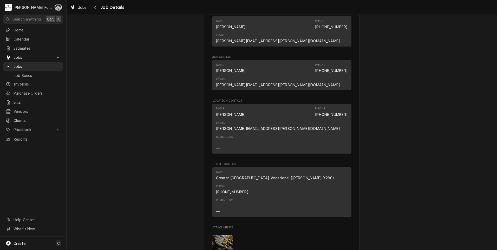
click at [219, 235] on img "Attachments" at bounding box center [222, 242] width 21 height 15
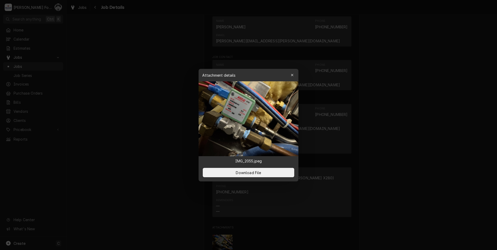
drag, startPoint x: 158, startPoint y: 100, endPoint x: 150, endPoint y: 96, distance: 8.7
click at [158, 100] on div at bounding box center [248, 125] width 497 height 250
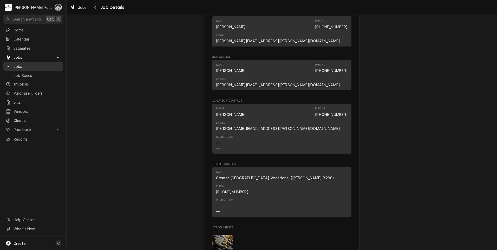
click at [16, 64] on span "Jobs" at bounding box center [37, 66] width 47 height 5
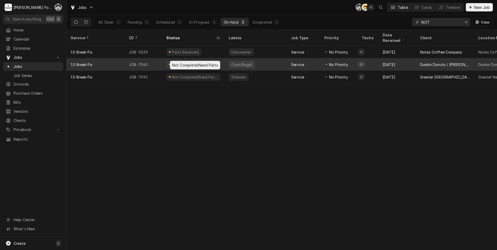
click at [210, 62] on div "Not Complete/Need Parts" at bounding box center [194, 64] width 47 height 5
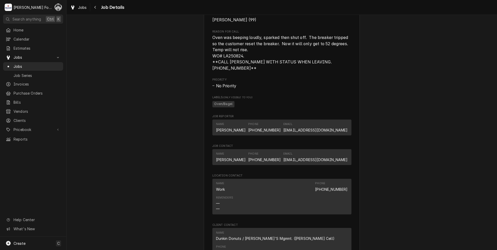
scroll to position [606, 0]
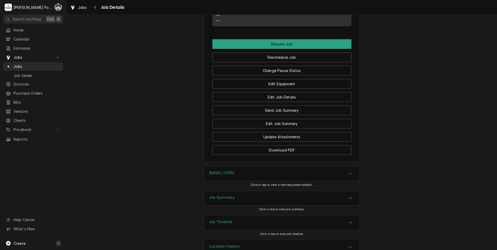
click at [231, 171] on h3 "BAGEL OVEN" at bounding box center [221, 173] width 25 height 5
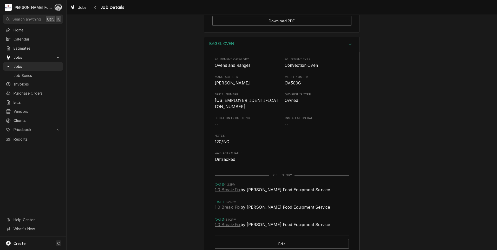
scroll to position [796, 0]
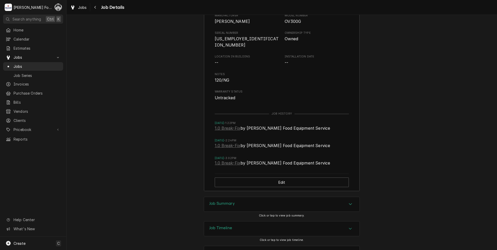
click at [237, 197] on div "Job Summary Click or tap to view job summary." at bounding box center [282, 209] width 156 height 24
click at [237, 197] on div "Job Summary" at bounding box center [281, 204] width 155 height 15
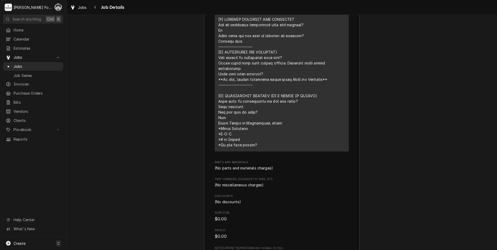
scroll to position [1202, 0]
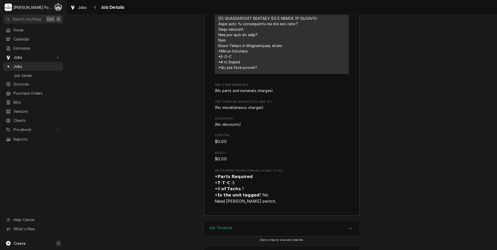
click at [232, 222] on div "Job Timeline" at bounding box center [281, 229] width 155 height 15
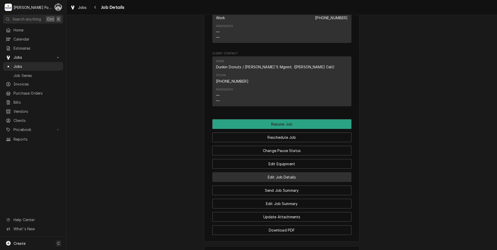
scroll to position [500, 0]
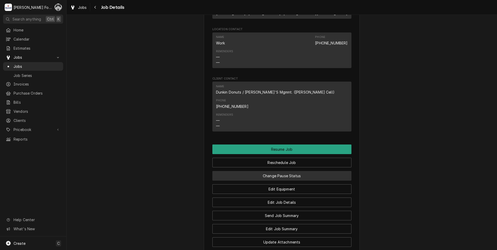
click at [238, 171] on button "Change Pause Status" at bounding box center [281, 176] width 139 height 10
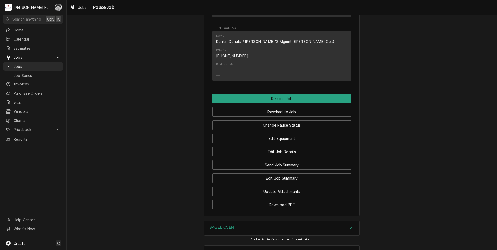
scroll to position [572, 0]
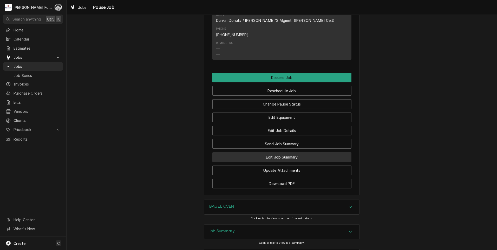
click at [255, 152] on button "Edit Job Summary" at bounding box center [281, 157] width 139 height 10
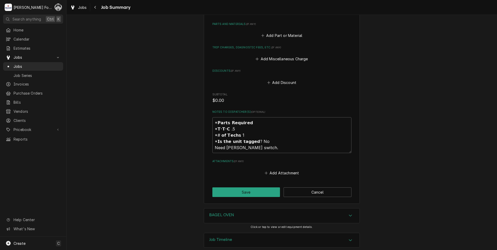
scroll to position [367, 0]
click at [276, 31] on button "Add Part or Material" at bounding box center [281, 34] width 43 height 7
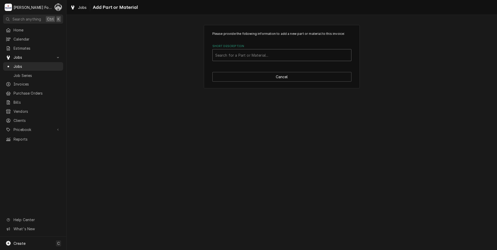
drag, startPoint x: 270, startPoint y: 47, endPoint x: 269, endPoint y: 51, distance: 4.2
click at [269, 51] on div "Short Description Search for a Part or Material..." at bounding box center [281, 52] width 139 height 17
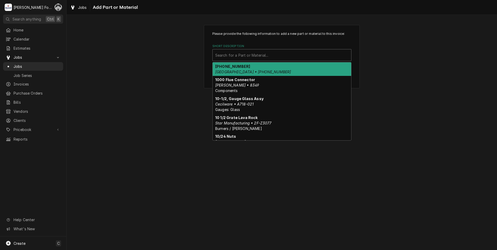
click at [269, 52] on div "Short Description" at bounding box center [281, 54] width 133 height 9
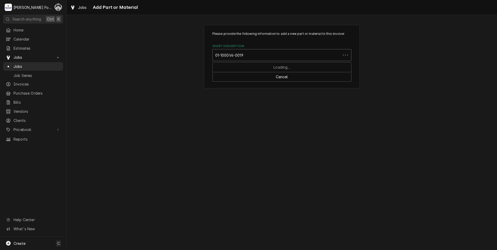
type input "01-1000V6-00198"
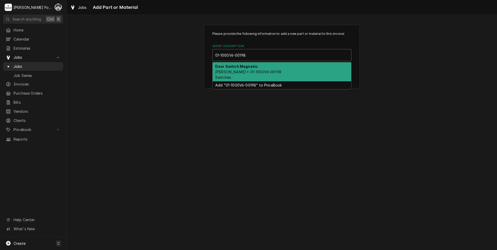
click at [252, 72] on em "Baxter • 01-1000V6-00198" at bounding box center [248, 72] width 66 height 4
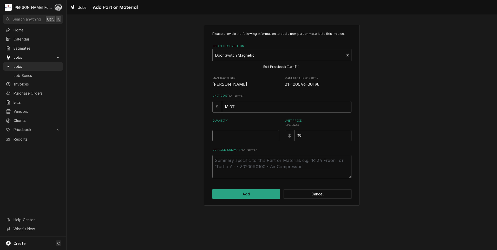
type textarea "x"
type input "0.5"
click at [274, 133] on input "0.5" at bounding box center [245, 135] width 67 height 11
type textarea "x"
type input "1"
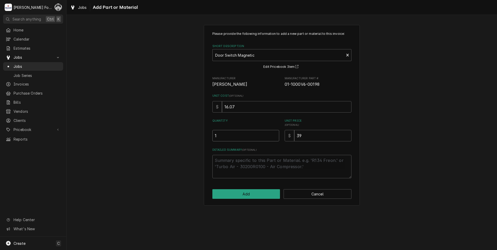
click at [274, 133] on input "1" at bounding box center [245, 135] width 67 height 11
click at [240, 193] on button "Add" at bounding box center [246, 194] width 68 height 10
type textarea "x"
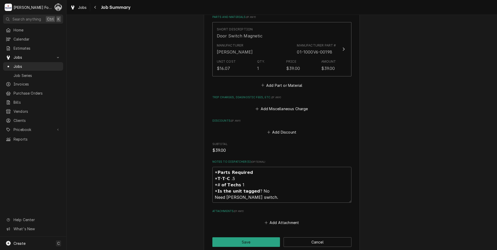
scroll to position [372, 0]
click at [282, 83] on button "Add Part or Material" at bounding box center [281, 86] width 43 height 7
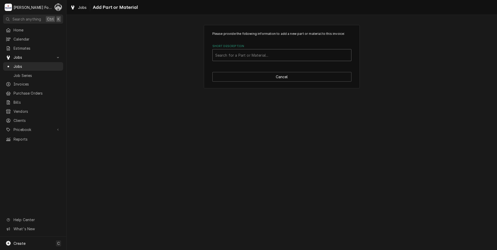
click at [274, 56] on div "Short Description" at bounding box center [281, 54] width 133 height 9
type input "SSDT"
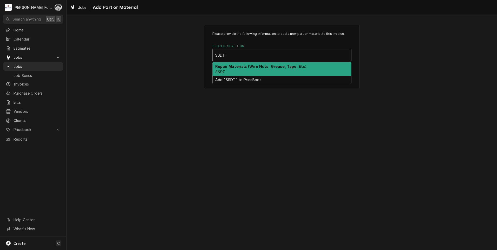
click at [252, 68] on strong "Repair Materials (Wire Nuts, Grease, Tape, Etc)" at bounding box center [261, 66] width 92 height 4
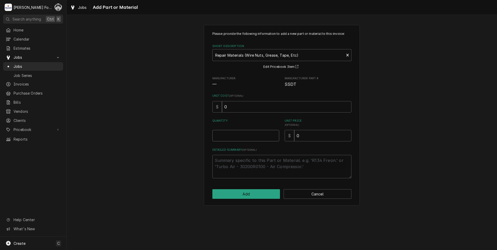
type textarea "x"
type input "0.5"
click at [275, 134] on input "0.5" at bounding box center [245, 135] width 67 height 11
type textarea "x"
type input "1"
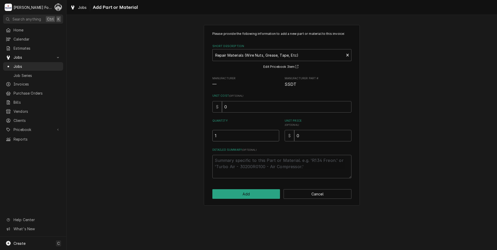
click at [275, 134] on input "1" at bounding box center [245, 135] width 67 height 11
drag, startPoint x: 314, startPoint y: 133, endPoint x: 263, endPoint y: 145, distance: 52.5
click at [264, 145] on div "Please provide the following information to add a new part or material to this …" at bounding box center [281, 104] width 139 height 147
type textarea "x"
type input "2"
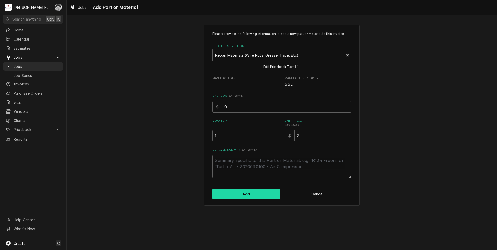
click at [244, 195] on button "Add" at bounding box center [246, 194] width 68 height 10
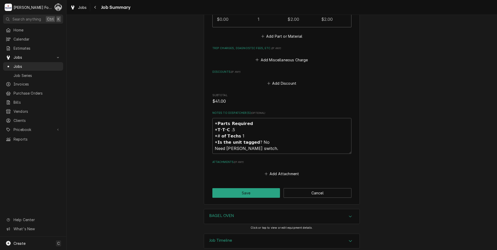
scroll to position [481, 0]
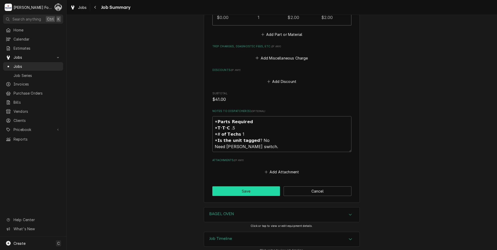
click at [230, 186] on button "Save" at bounding box center [246, 191] width 68 height 10
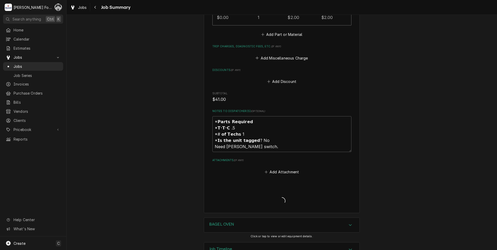
type textarea "x"
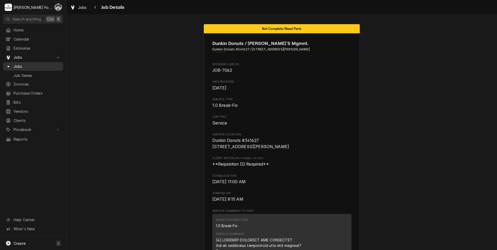
click at [22, 64] on span "Jobs" at bounding box center [37, 66] width 47 height 5
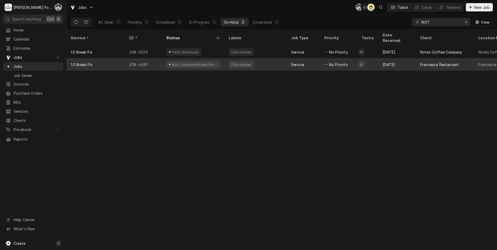
click at [196, 62] on div "Not Complete/Need Parts" at bounding box center [194, 64] width 47 height 5
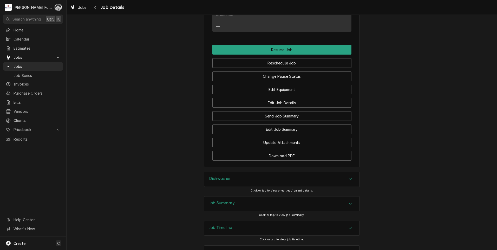
scroll to position [572, 0]
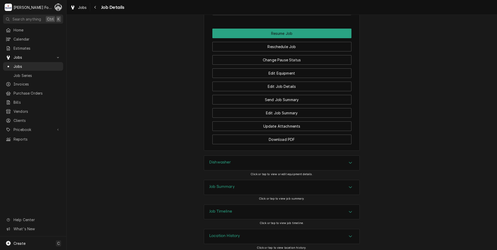
click at [239, 170] on div "Dishwasher" at bounding box center [281, 163] width 155 height 15
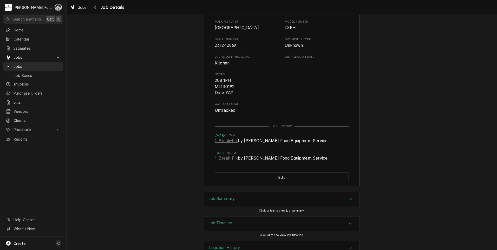
scroll to position [767, 0]
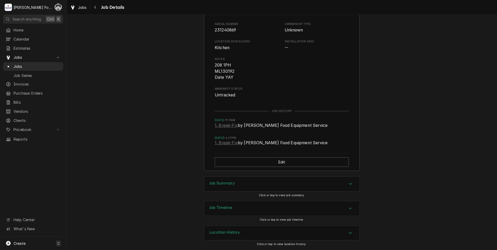
click at [233, 182] on h3 "Job Summary" at bounding box center [221, 183] width 25 height 5
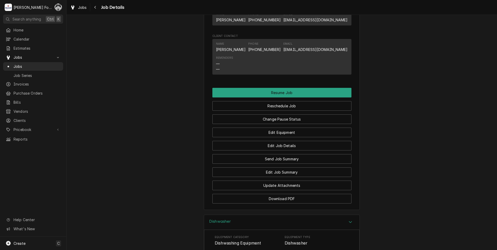
scroll to position [506, 0]
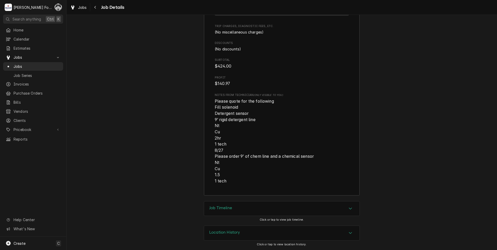
click at [247, 204] on div "Job Timeline" at bounding box center [281, 209] width 155 height 15
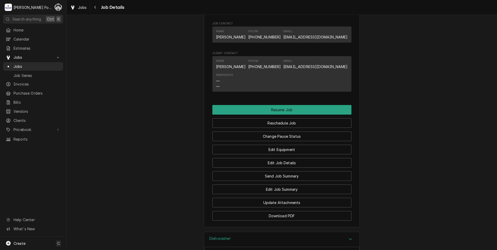
scroll to position [535, 0]
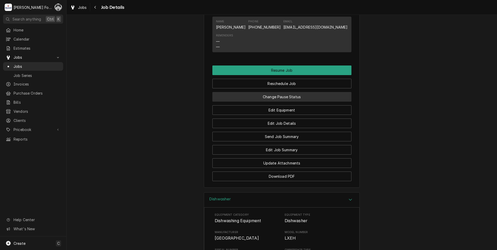
click at [265, 102] on button "Change Pause Status" at bounding box center [281, 97] width 139 height 10
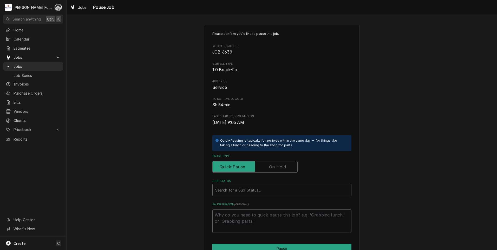
click at [276, 165] on label "Pause Type" at bounding box center [254, 166] width 85 height 11
click at [276, 165] on input "Pause Type" at bounding box center [255, 166] width 81 height 11
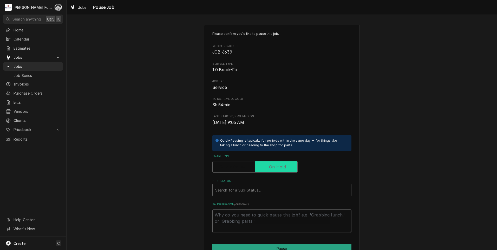
checkbox input "true"
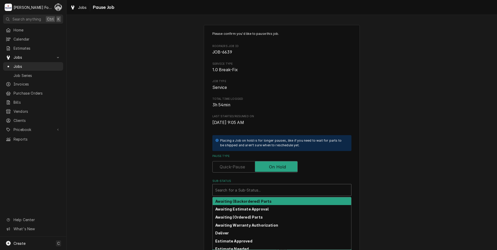
drag, startPoint x: 263, startPoint y: 191, endPoint x: 249, endPoint y: 212, distance: 25.7
click at [263, 191] on div "Sub-Status" at bounding box center [281, 189] width 133 height 9
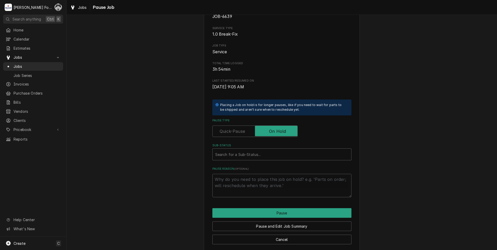
scroll to position [41, 0]
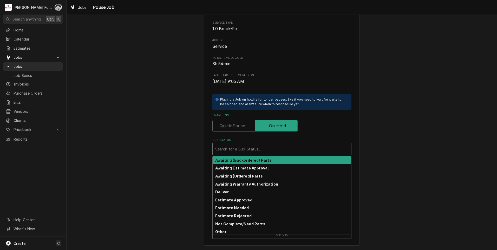
click at [244, 147] on div "Sub-Status" at bounding box center [281, 148] width 133 height 9
click at [292, 149] on div "Sub-Status" at bounding box center [281, 148] width 133 height 9
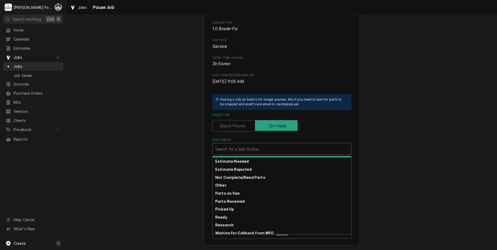
scroll to position [52, 0]
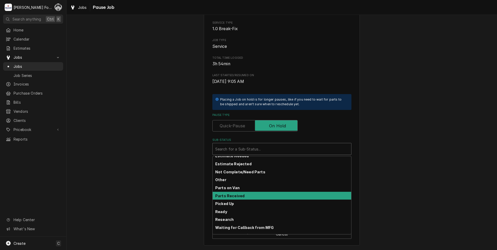
click at [260, 197] on div "Parts Received" at bounding box center [282, 196] width 139 height 8
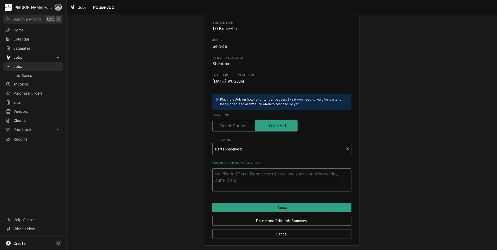
click at [250, 186] on textarea "Who received part(s) & when?" at bounding box center [281, 179] width 139 height 23
type textarea "x"
type textarea "8"
type textarea "x"
type textarea "8/"
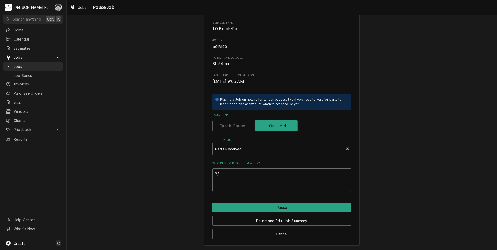
type textarea "x"
type textarea "8/2"
type textarea "x"
type textarea "8/27"
type textarea "x"
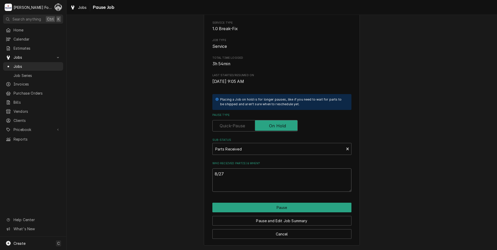
type textarea "8/27/"
type textarea "x"
type textarea "8/27/2"
type textarea "x"
type textarea "8/27/20"
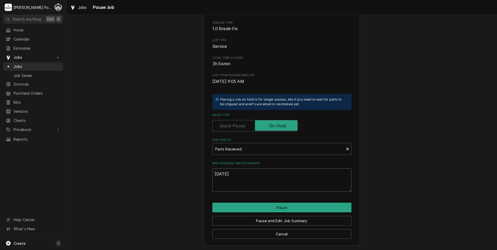
type textarea "x"
type textarea "8/27/202"
type textarea "x"
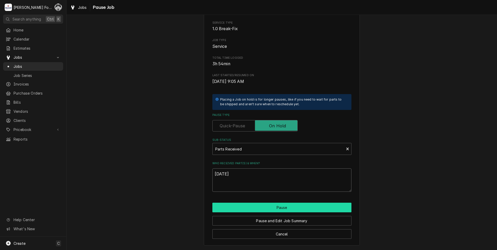
type textarea "8/27/2025"
click at [277, 206] on button "Pause" at bounding box center [281, 208] width 139 height 10
type textarea "x"
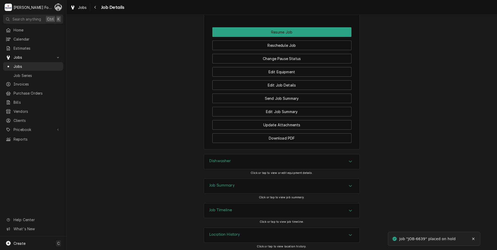
scroll to position [582, 0]
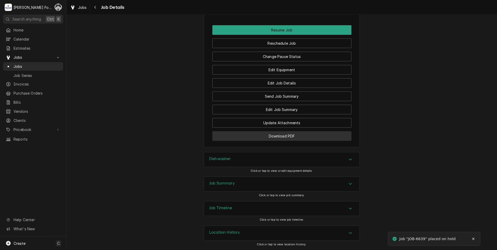
click at [271, 132] on button "Download PDF" at bounding box center [281, 136] width 139 height 10
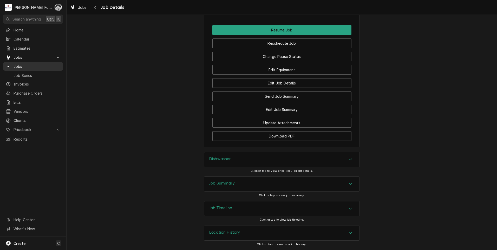
click at [13, 64] on div "Jobs" at bounding box center [33, 66] width 55 height 5
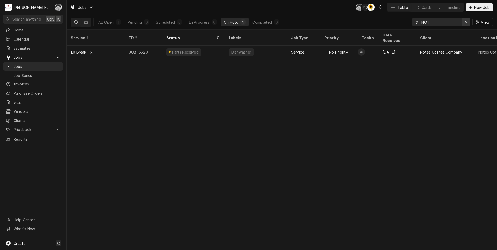
click at [465, 24] on div "Erase input" at bounding box center [466, 22] width 5 height 5
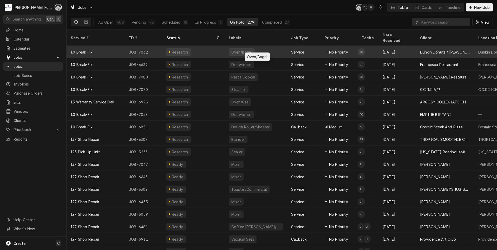
click at [270, 46] on div "Oven/Bagel" at bounding box center [256, 52] width 62 height 12
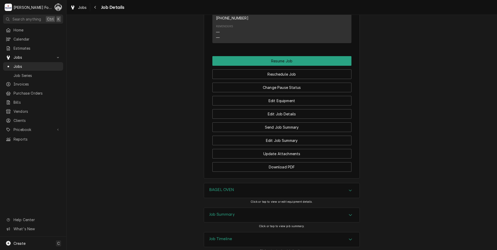
scroll to position [606, 0]
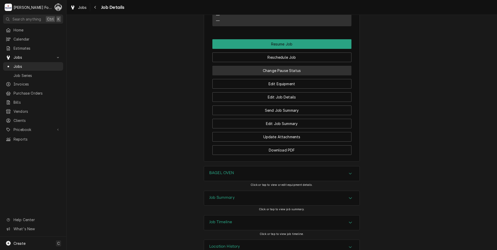
click at [274, 66] on button "Change Pause Status" at bounding box center [281, 71] width 139 height 10
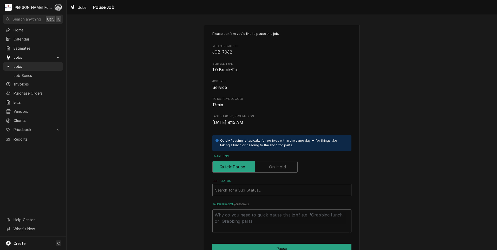
click at [272, 165] on label "Pause Type" at bounding box center [254, 166] width 85 height 11
click at [272, 165] on input "Pause Type" at bounding box center [255, 166] width 81 height 11
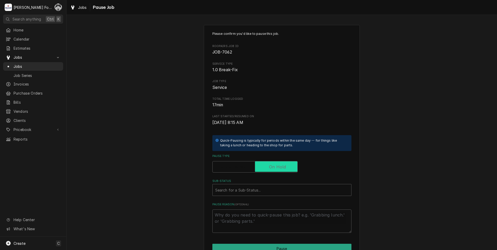
checkbox input "true"
click at [258, 190] on div "Sub-Status" at bounding box center [276, 189] width 123 height 9
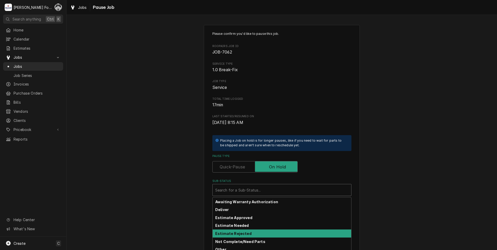
scroll to position [57, 0]
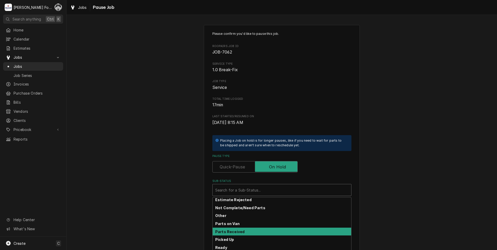
click at [240, 230] on strong "Parts Received" at bounding box center [229, 232] width 29 height 4
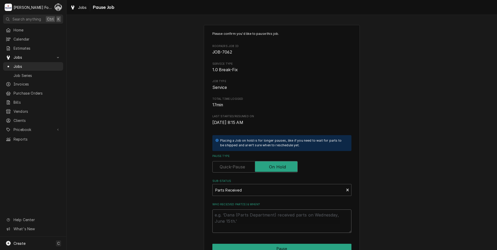
click at [237, 215] on textarea "Who received part(s) & when?" at bounding box center [281, 221] width 139 height 23
type textarea "x"
type textarea "8"
type textarea "x"
type textarea "8/"
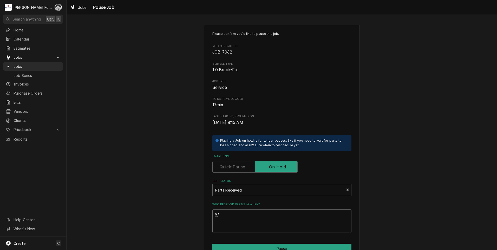
type textarea "x"
type textarea "8/2"
type textarea "x"
type textarea "8/27"
type textarea "x"
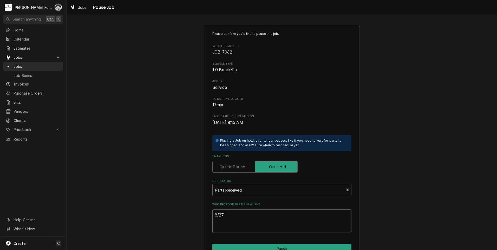
type textarea "8/27/"
type textarea "x"
type textarea "8/27/2"
type textarea "x"
type textarea "8/27/20"
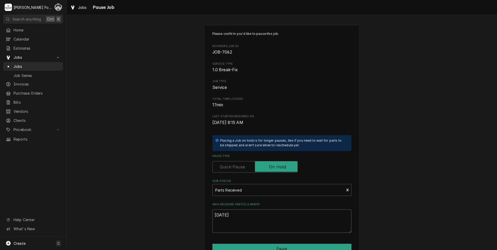
type textarea "x"
type textarea "8/27/202"
type textarea "x"
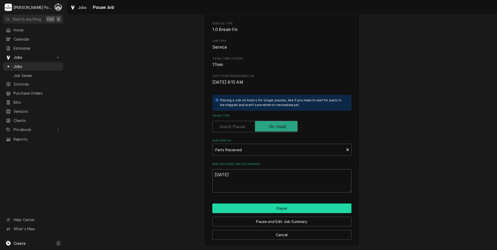
scroll to position [41, 0]
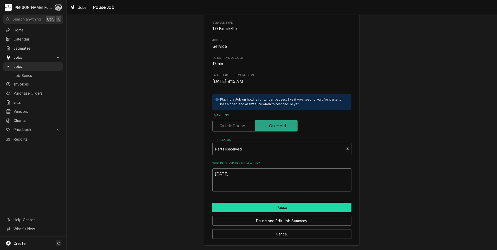
type textarea "8/27/2025"
click at [280, 205] on button "Pause" at bounding box center [281, 208] width 139 height 10
type textarea "x"
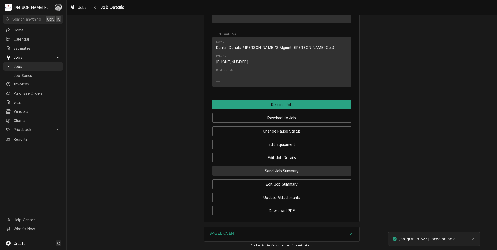
scroll to position [546, 0]
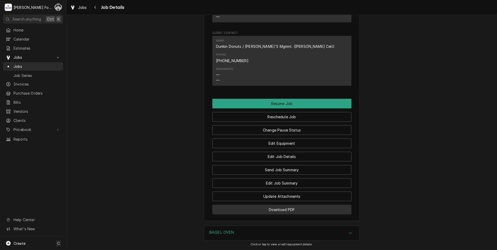
click at [266, 205] on button "Download PDF" at bounding box center [281, 210] width 139 height 10
click at [22, 64] on span "Jobs" at bounding box center [37, 66] width 47 height 5
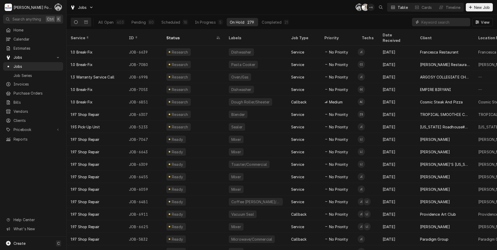
click at [438, 24] on input "Dynamic Content Wrapper" at bounding box center [445, 22] width 46 height 8
type input "6618"
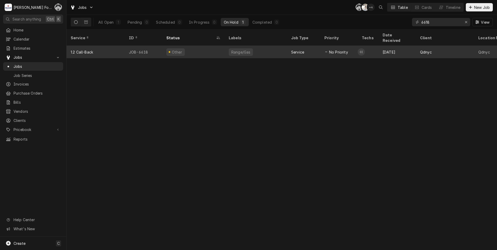
click at [205, 46] on div "Other" at bounding box center [193, 52] width 62 height 12
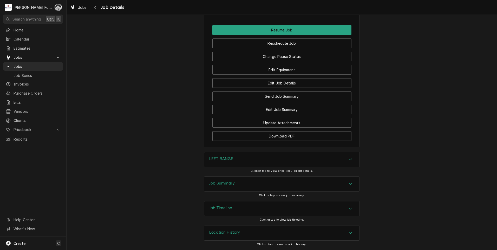
click at [256, 160] on div "LEFT RANGE" at bounding box center [281, 159] width 155 height 15
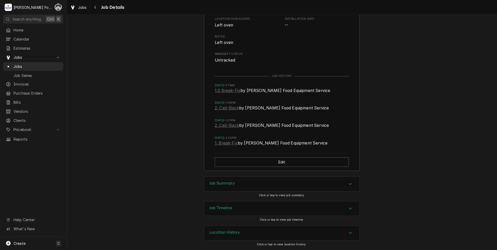
scroll to position [774, 0]
click at [247, 189] on div "Job Summary" at bounding box center [281, 184] width 155 height 15
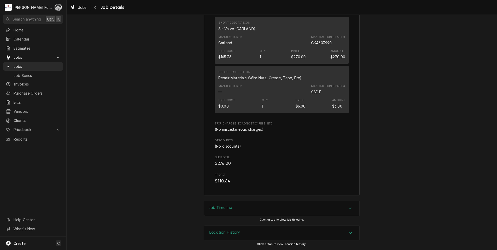
click at [246, 212] on div "Job Timeline" at bounding box center [281, 208] width 155 height 15
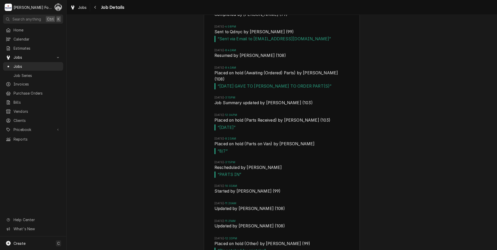
scroll to position [1589, 0]
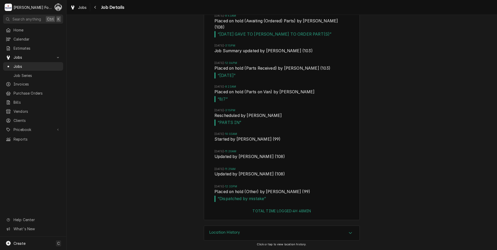
click at [255, 226] on div "Location History" at bounding box center [281, 233] width 155 height 15
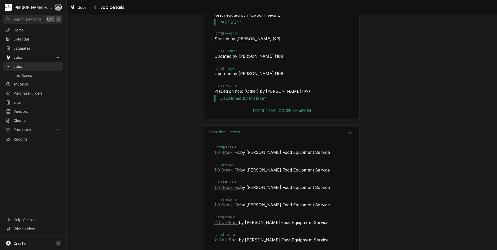
scroll to position [1693, 0]
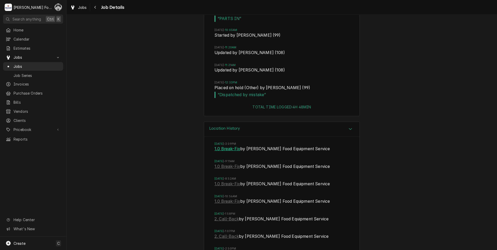
click at [228, 149] on link "1.0 Break-Fix" at bounding box center [228, 149] width 26 height 6
click at [16, 65] on span "Jobs" at bounding box center [37, 66] width 47 height 5
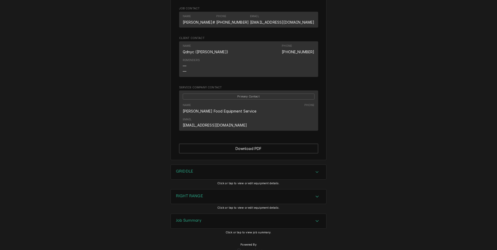
click at [213, 165] on div "GRIDDLE" at bounding box center [248, 172] width 155 height 15
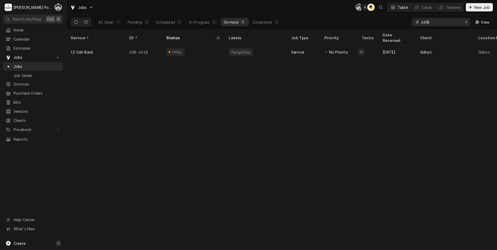
drag, startPoint x: 435, startPoint y: 24, endPoint x: 413, endPoint y: 28, distance: 22.2
click at [416, 28] on div "6618 View" at bounding box center [452, 22] width 81 height 15
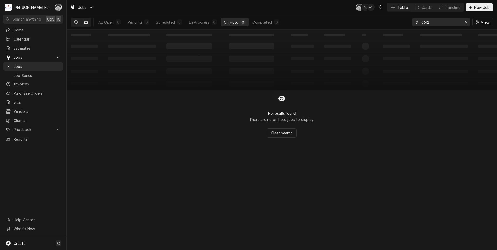
type input "6612"
click at [88, 22] on icon "Dynamic Content Wrapper" at bounding box center [86, 22] width 4 height 4
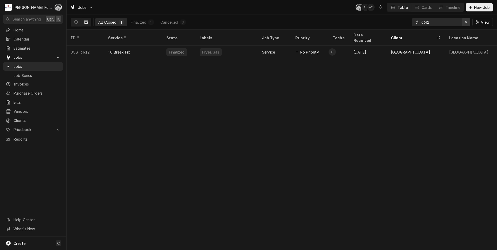
click at [466, 22] on icon "Erase input" at bounding box center [466, 22] width 3 height 4
